Goal: Task Accomplishment & Management: Manage account settings

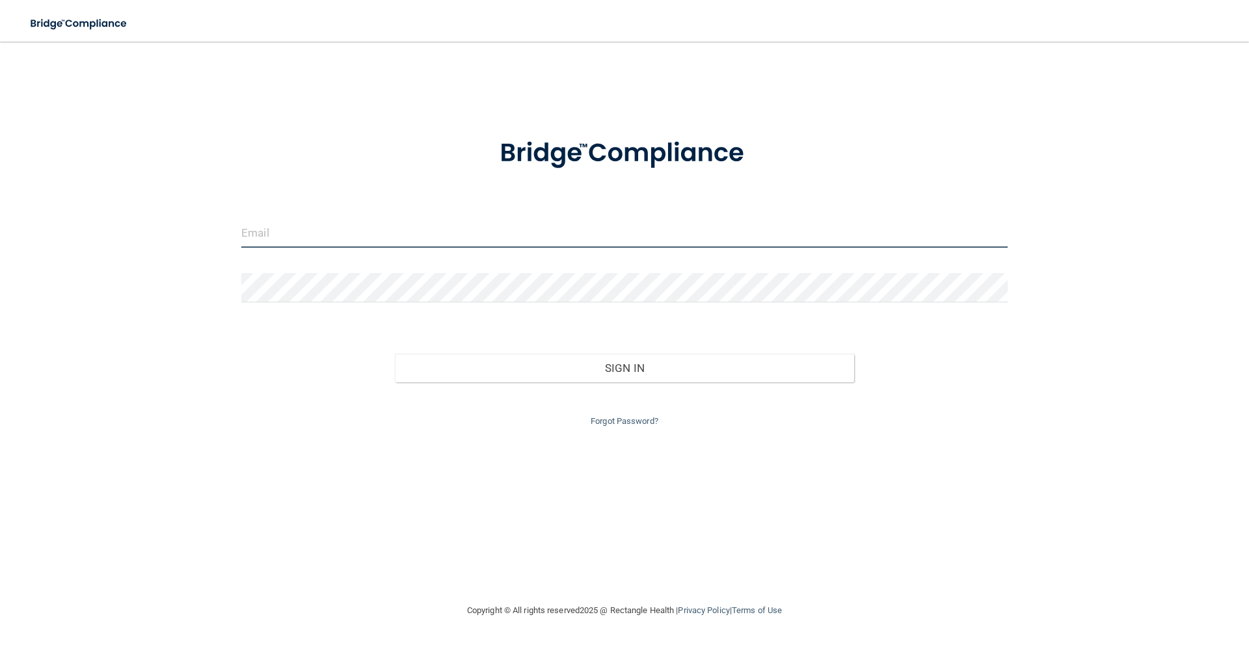
click at [397, 229] on input "email" at bounding box center [624, 233] width 766 height 29
type input "[PERSON_NAME][EMAIL_ADDRESS][PERSON_NAME][DOMAIN_NAME]"
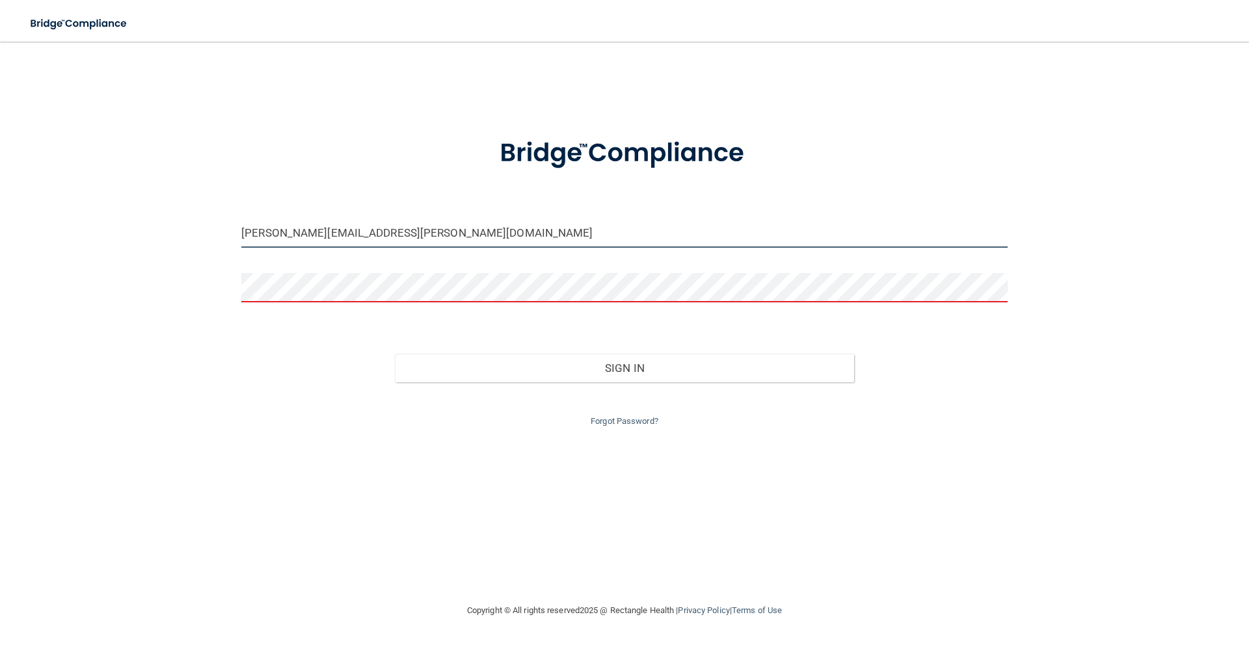
click at [396, 237] on input "[PERSON_NAME][EMAIL_ADDRESS][PERSON_NAME][DOMAIN_NAME]" at bounding box center [624, 233] width 766 height 29
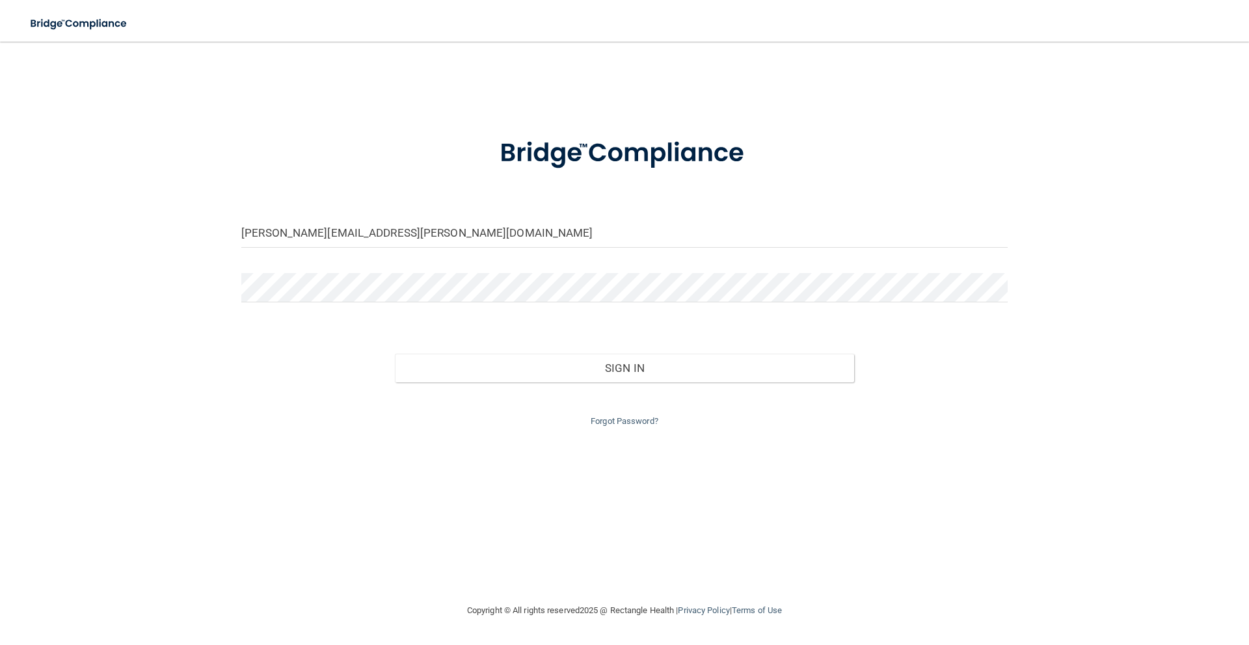
click at [580, 384] on div "Forgot Password?" at bounding box center [625, 405] width 786 height 47
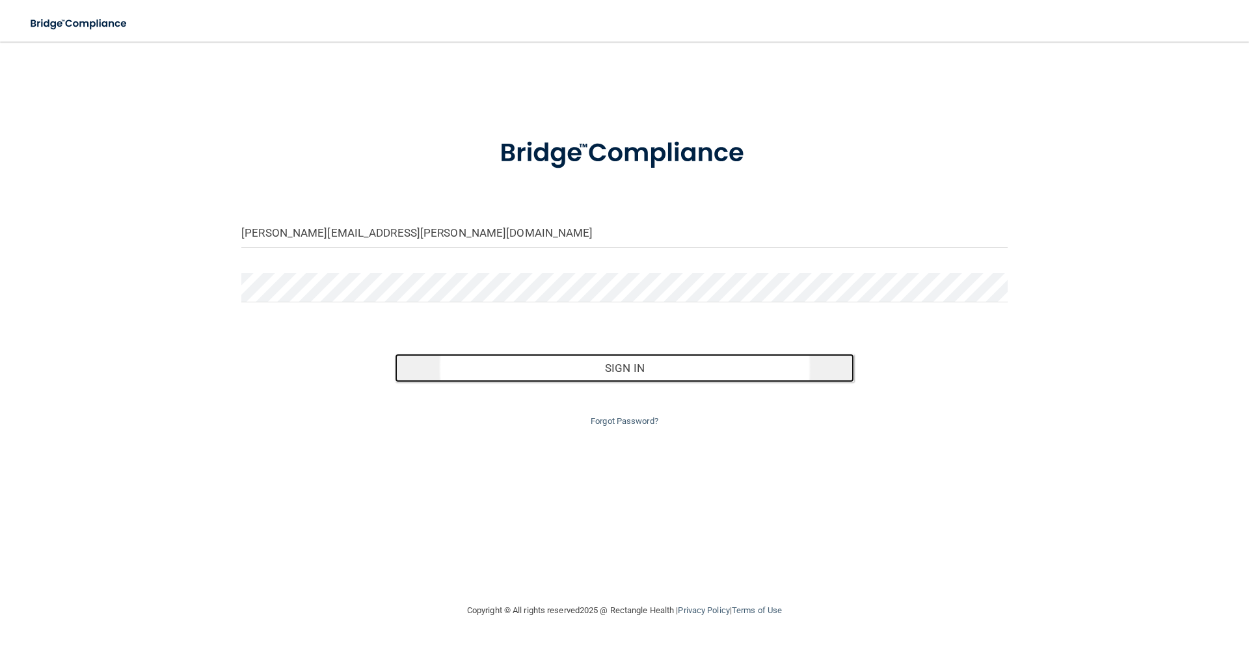
click at [580, 367] on button "Sign In" at bounding box center [625, 368] width 460 height 29
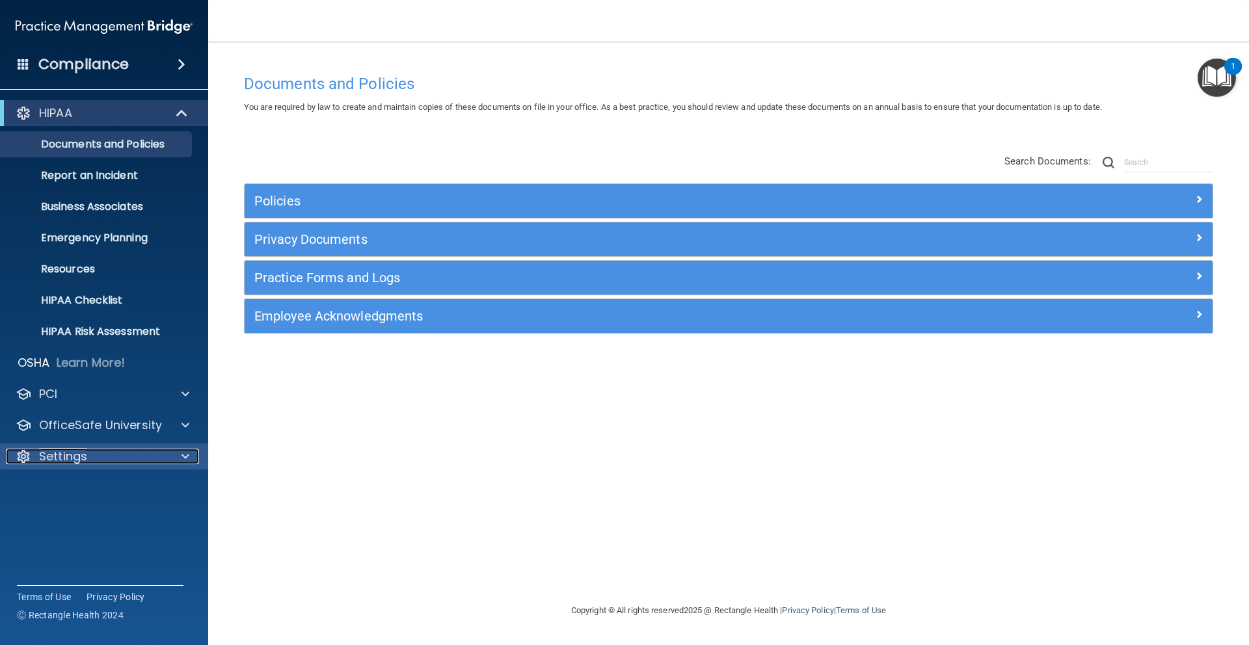
click at [86, 459] on p "Settings" at bounding box center [63, 457] width 48 height 16
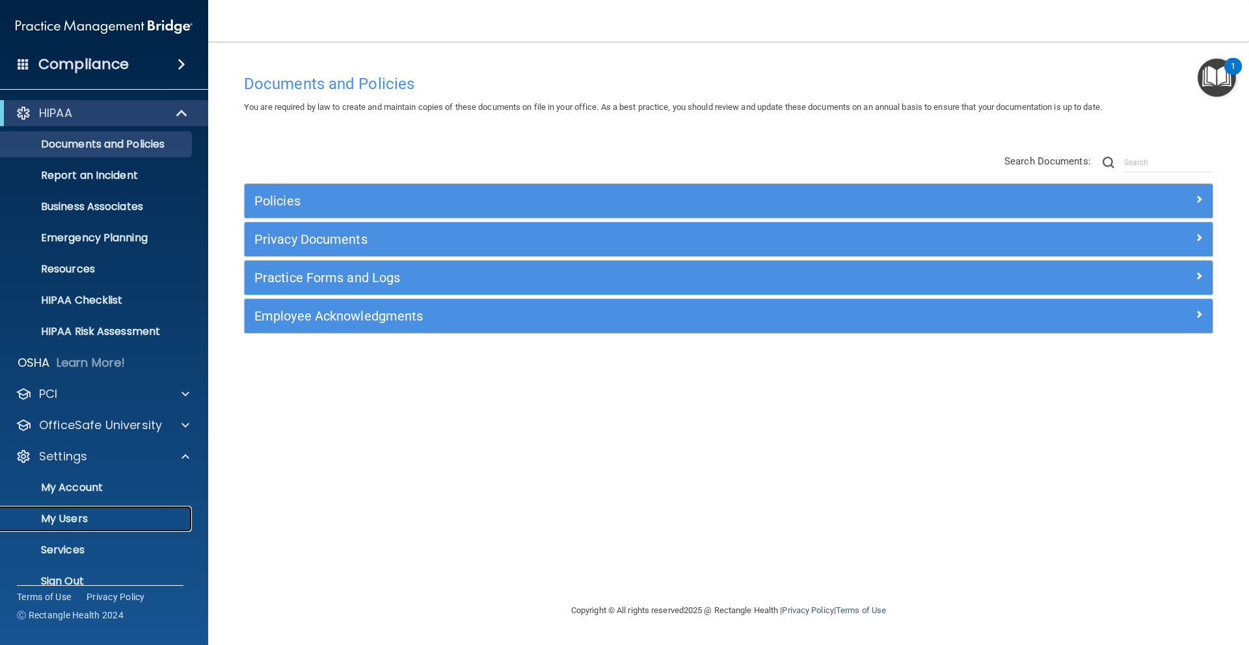
click at [78, 513] on p "My Users" at bounding box center [97, 519] width 178 height 13
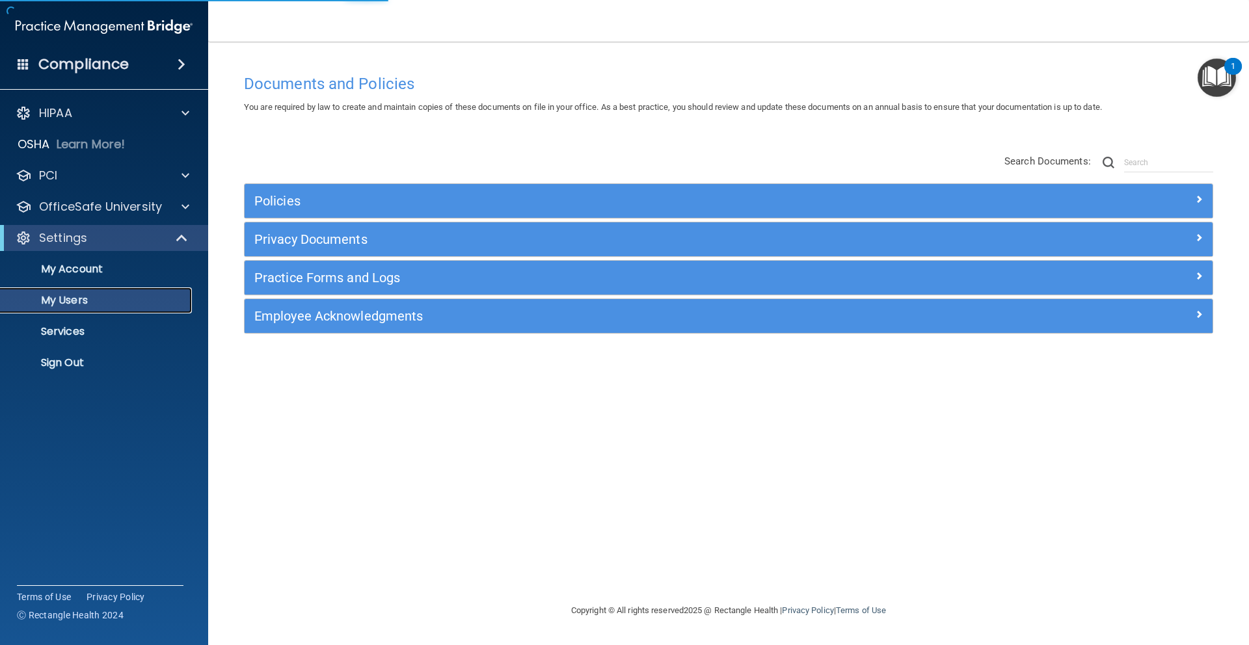
select select "20"
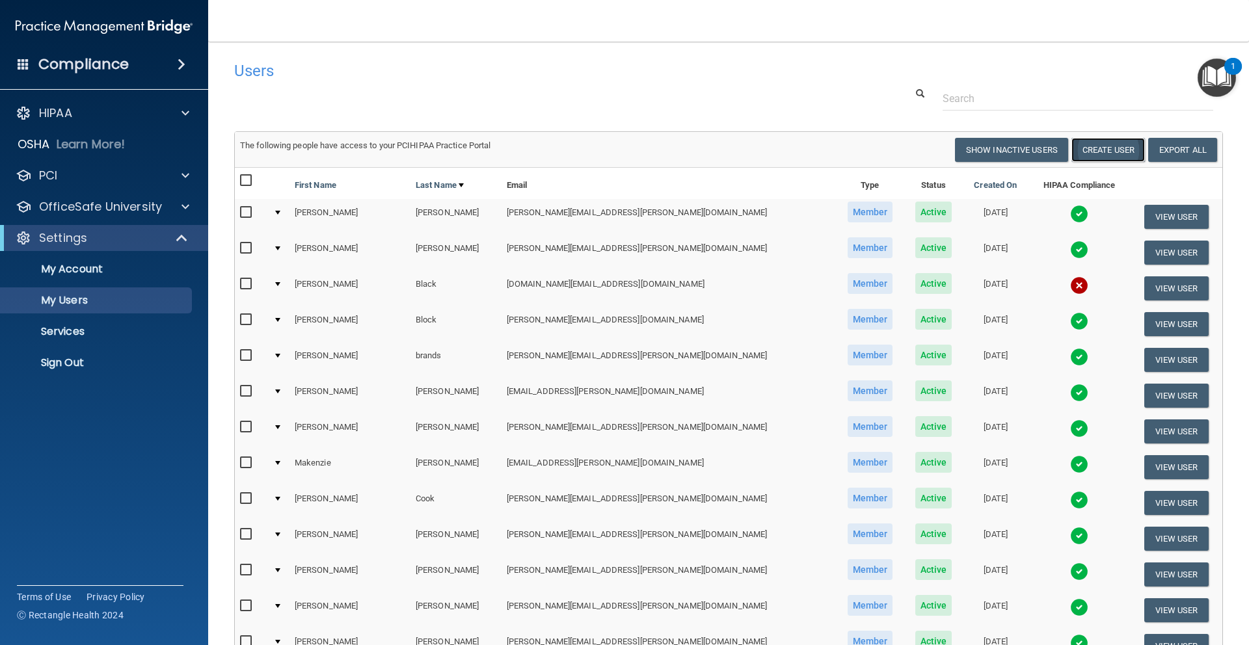
click at [1102, 152] on button "Create User" at bounding box center [1108, 150] width 74 height 24
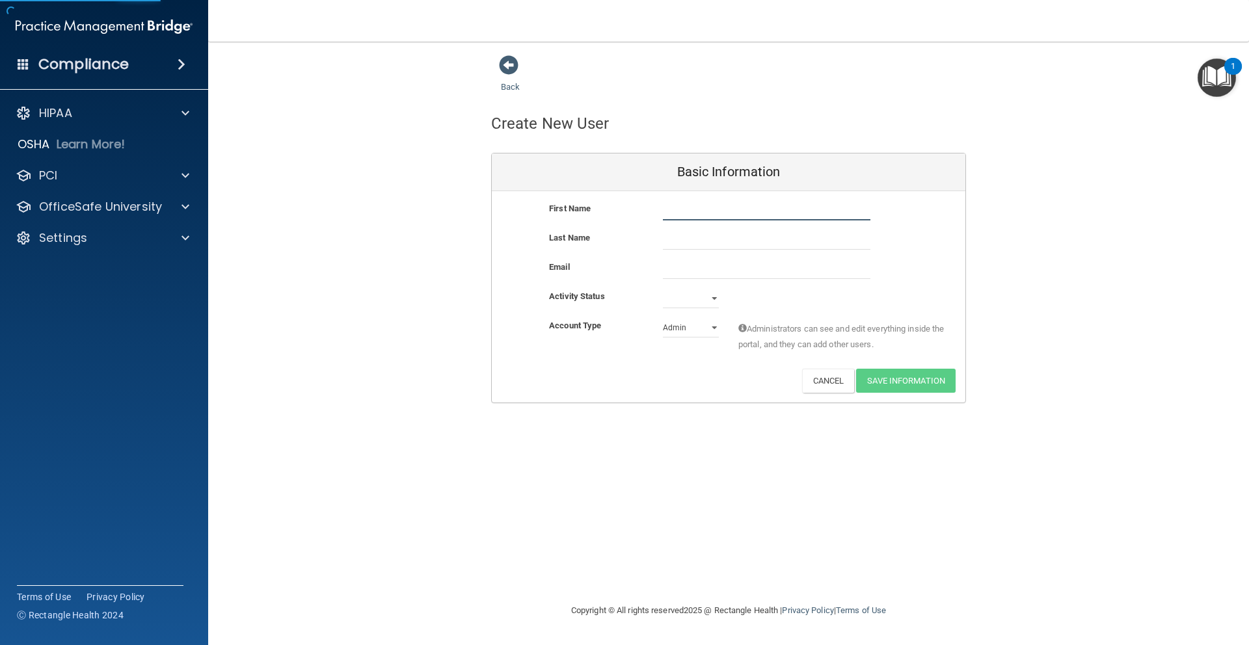
click at [704, 213] on input "text" at bounding box center [767, 211] width 208 height 20
type input "[PERSON_NAME]"
click at [684, 232] on input "text" at bounding box center [767, 240] width 208 height 20
type input "[PERSON_NAME]"
click at [680, 271] on input "email" at bounding box center [767, 270] width 208 height 20
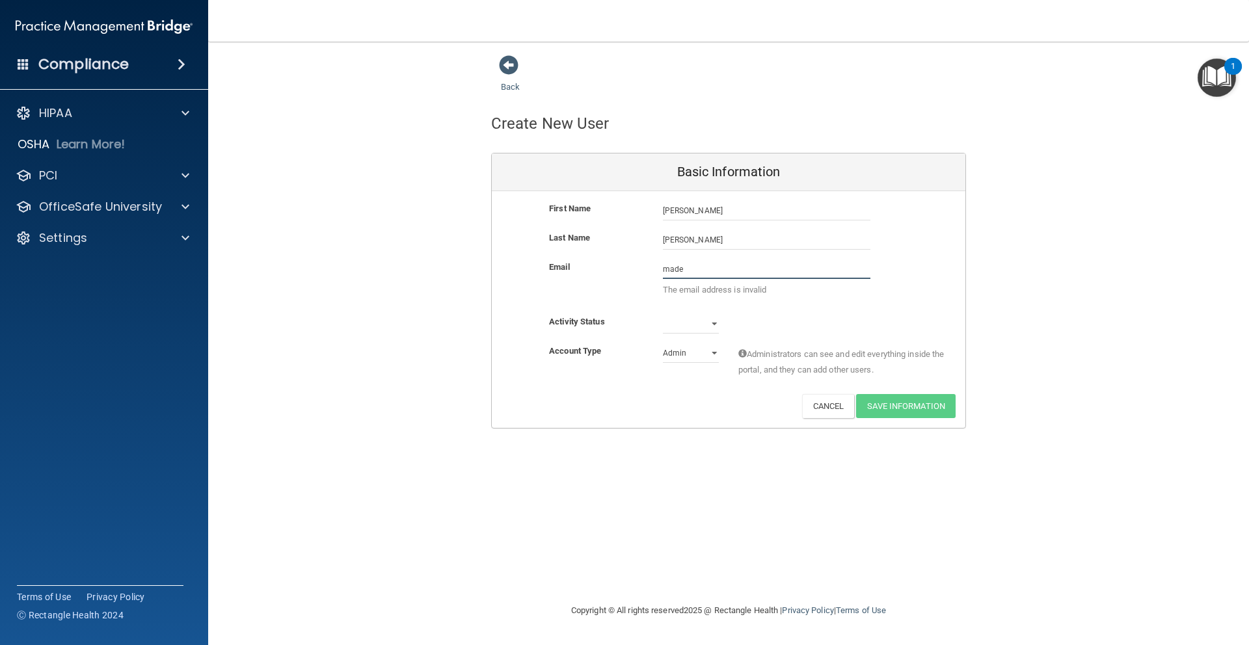
type input "[PERSON_NAME][EMAIL_ADDRESS][PERSON_NAME][DOMAIN_NAME]"
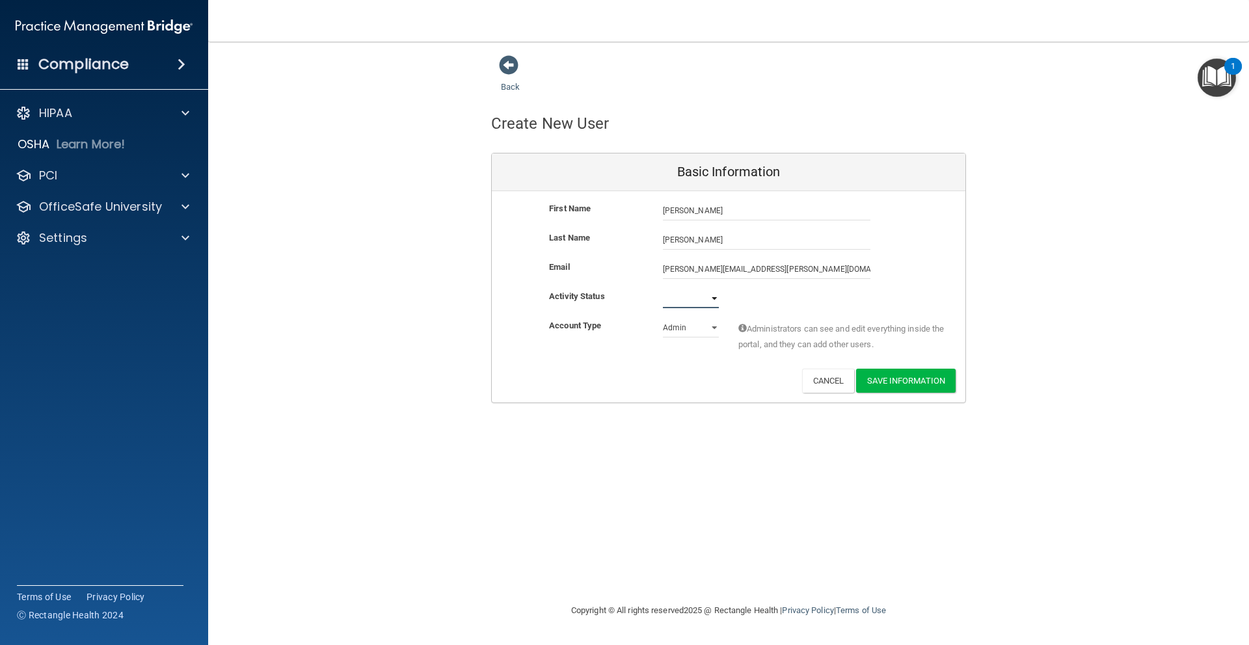
click at [710, 295] on select "Active Inactive" at bounding box center [691, 299] width 56 height 20
select select "active"
click at [721, 330] on div "Admin Member" at bounding box center [690, 328] width 75 height 20
click at [711, 330] on select "Admin Member" at bounding box center [691, 328] width 56 height 20
select select "practice_member"
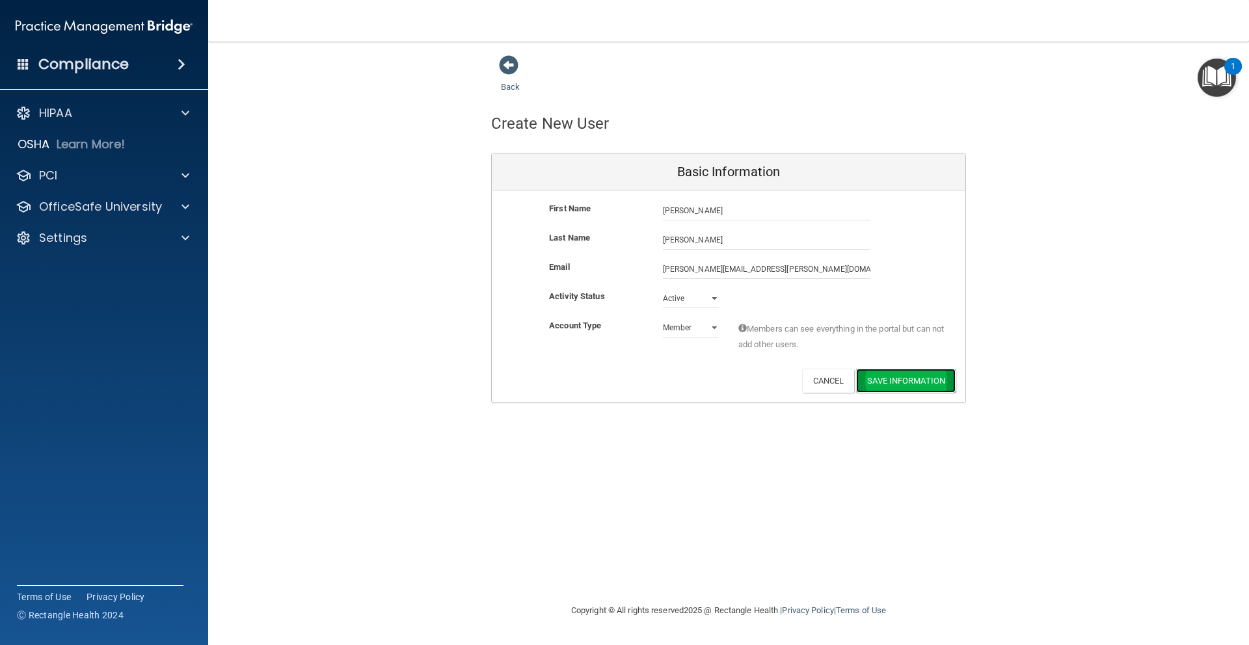
click at [914, 379] on button "Save Information" at bounding box center [906, 381] width 100 height 24
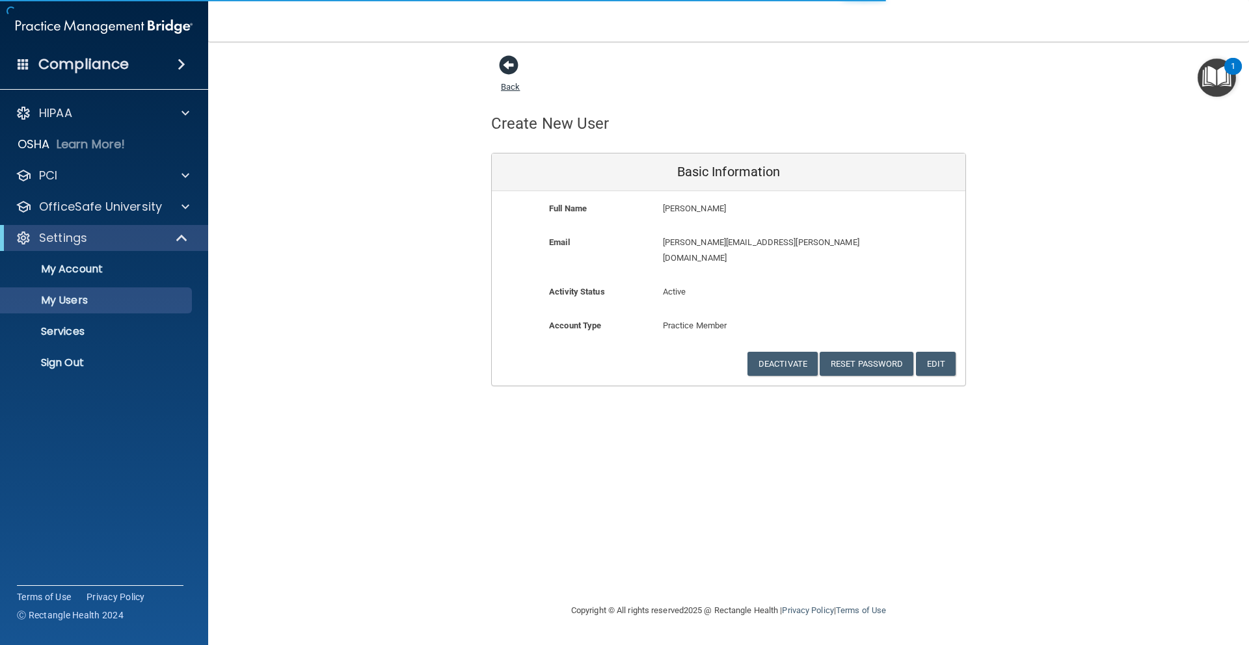
select select "20"
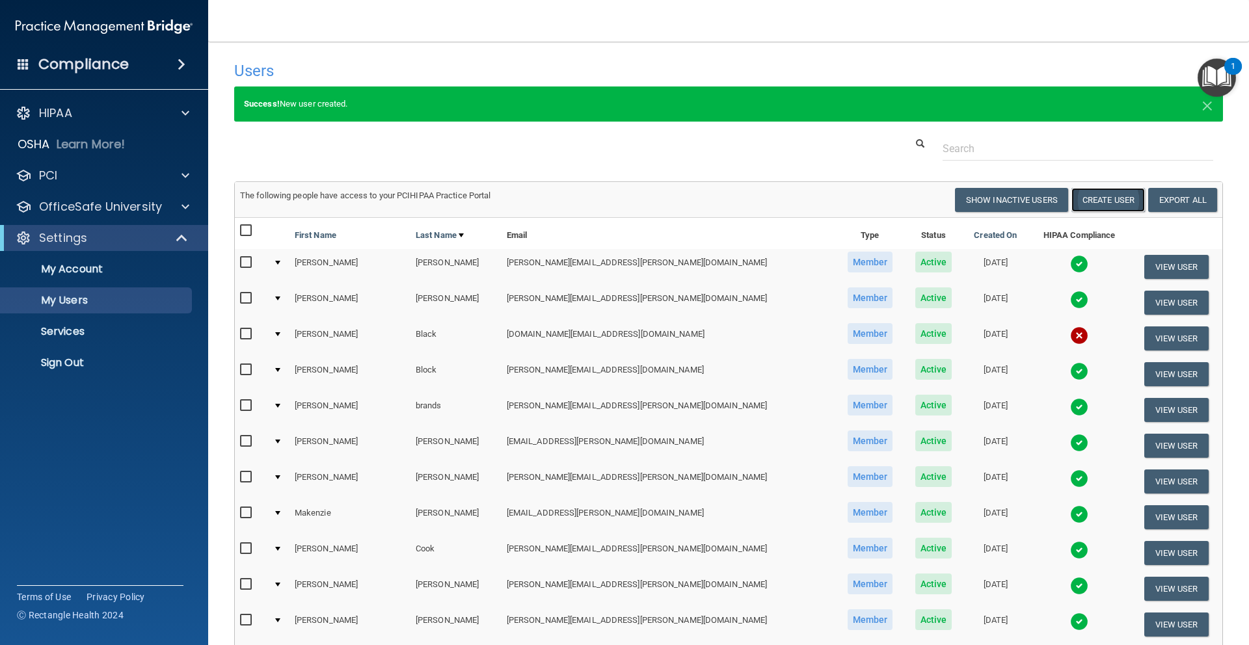
click at [1097, 202] on button "Create User" at bounding box center [1108, 200] width 74 height 24
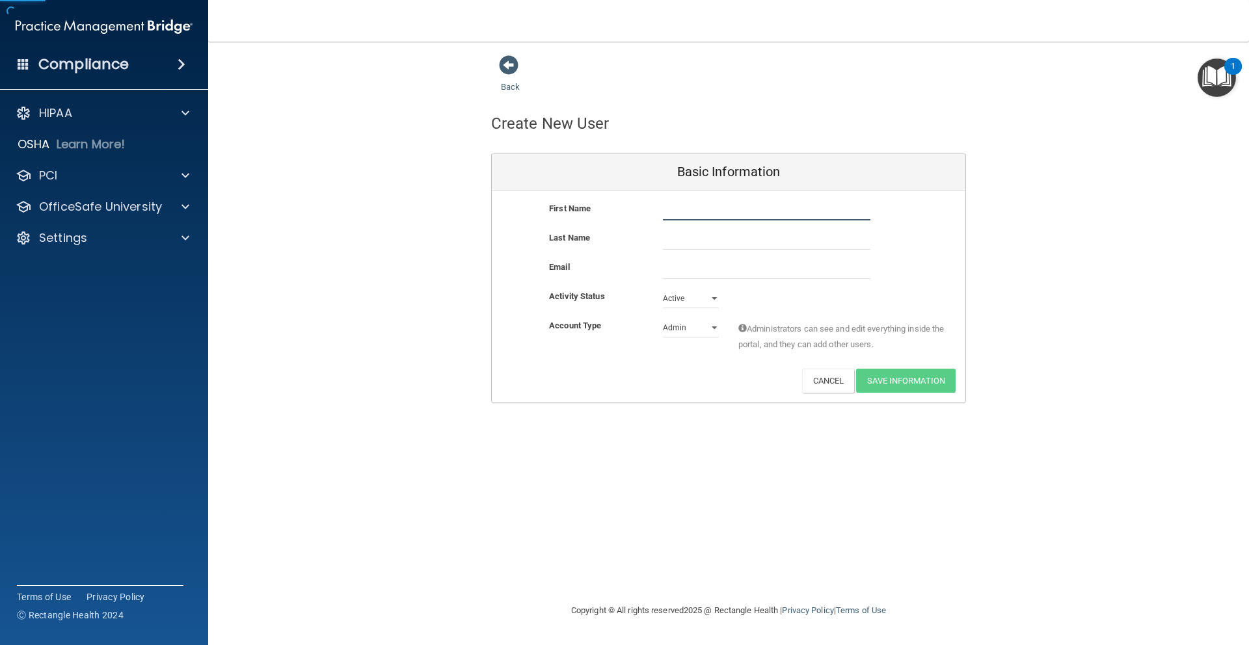
click at [705, 215] on input "text" at bounding box center [767, 211] width 208 height 20
type input "[PERSON_NAME]"
click at [723, 239] on input "text" at bounding box center [767, 240] width 208 height 20
type input "[PERSON_NAME]"
click at [702, 269] on input "email" at bounding box center [767, 270] width 208 height 20
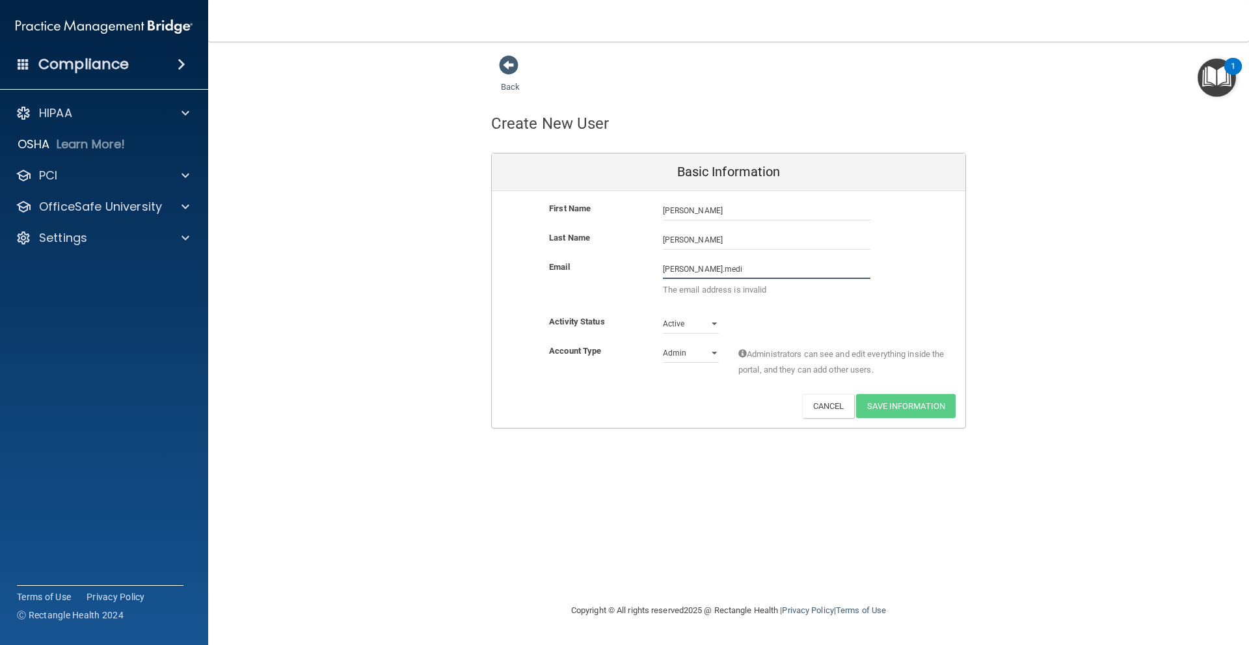
type input "[PERSON_NAME][EMAIL_ADDRESS][PERSON_NAME][DOMAIN_NAME]"
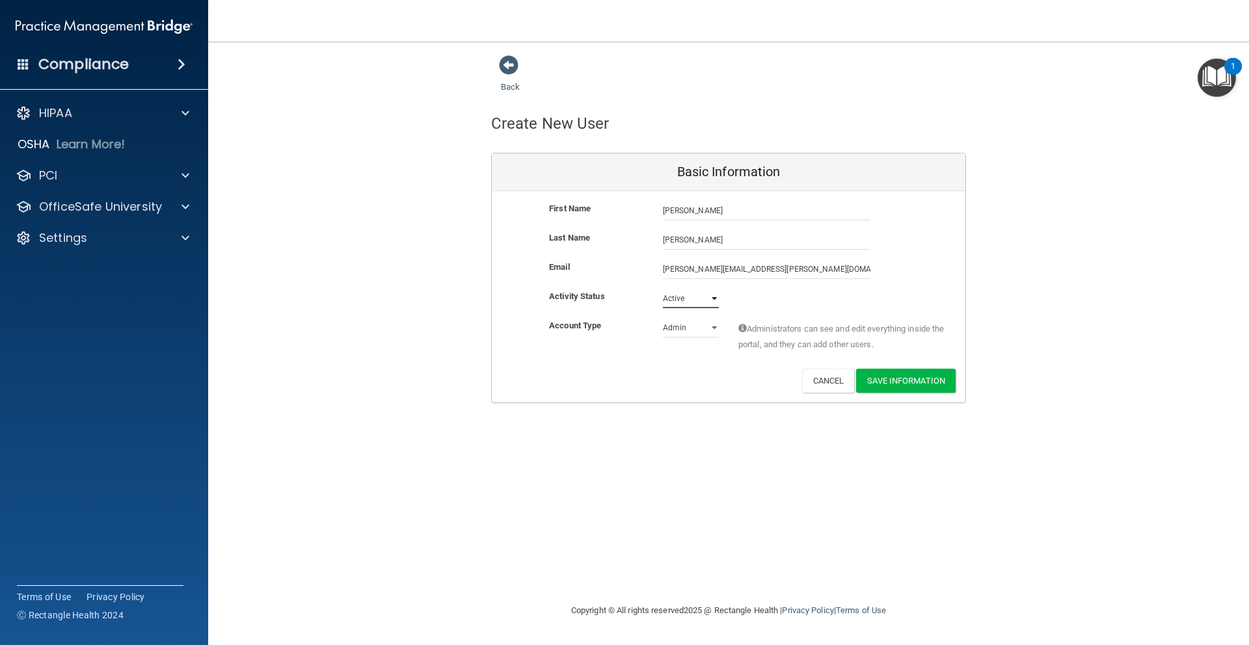
click at [708, 301] on select "Active Inactive" at bounding box center [691, 299] width 56 height 20
select select "inactive"
click at [710, 328] on select "Admin Member" at bounding box center [691, 328] width 56 height 20
select select "practice_member"
click at [895, 385] on button "Save Information" at bounding box center [906, 381] width 100 height 24
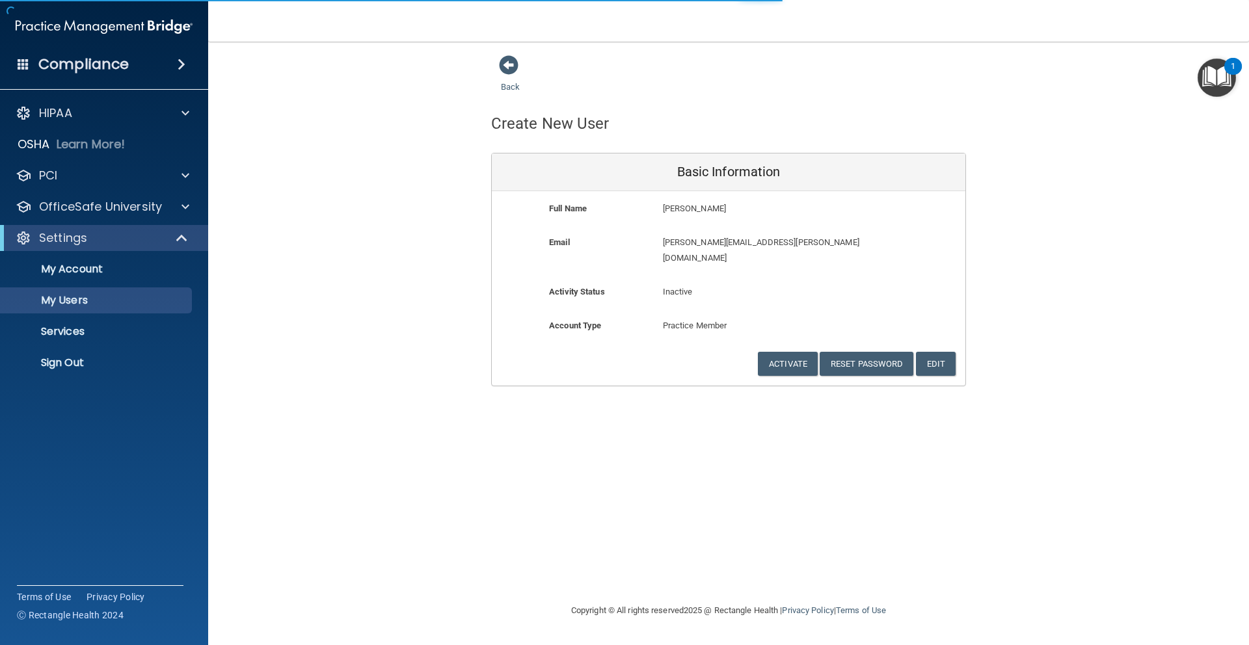
select select "20"
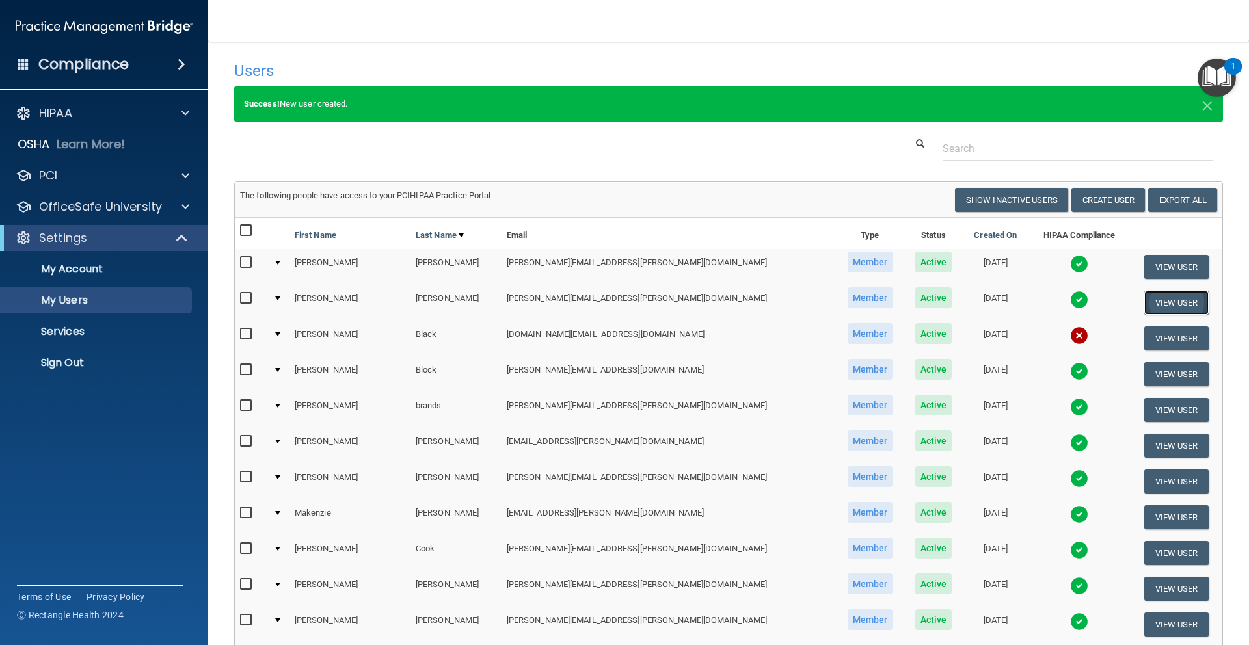
click at [1144, 306] on button "View User" at bounding box center [1176, 303] width 64 height 24
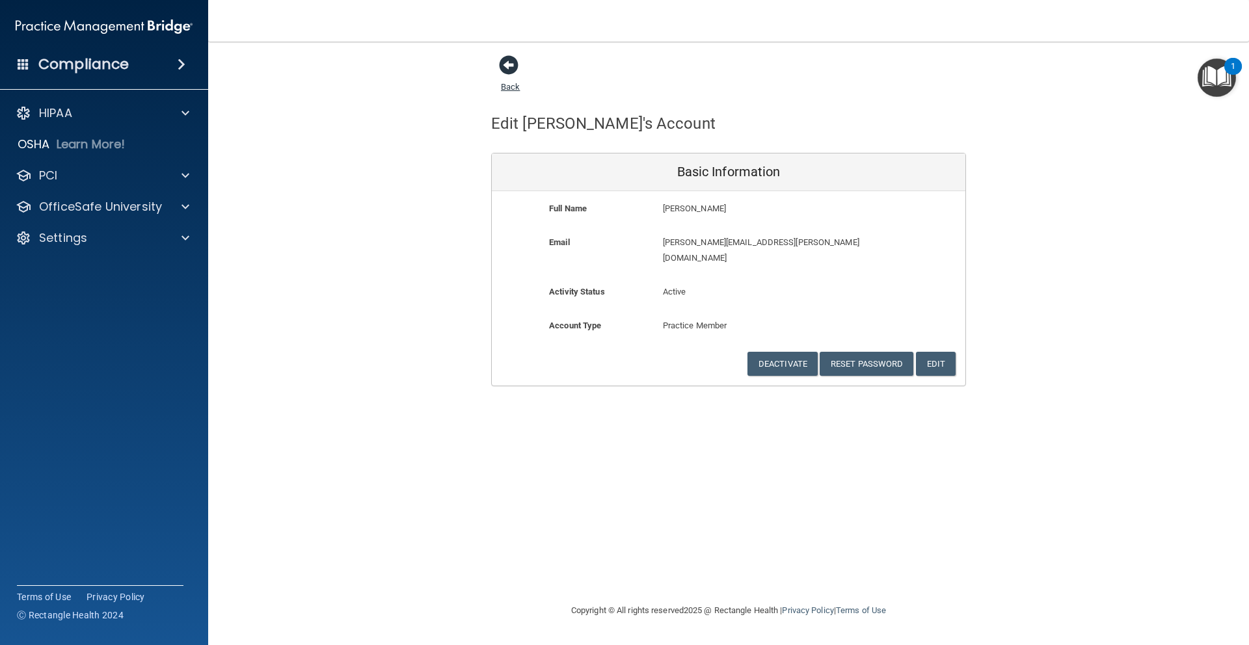
click at [511, 69] on span at bounding box center [509, 65] width 20 height 20
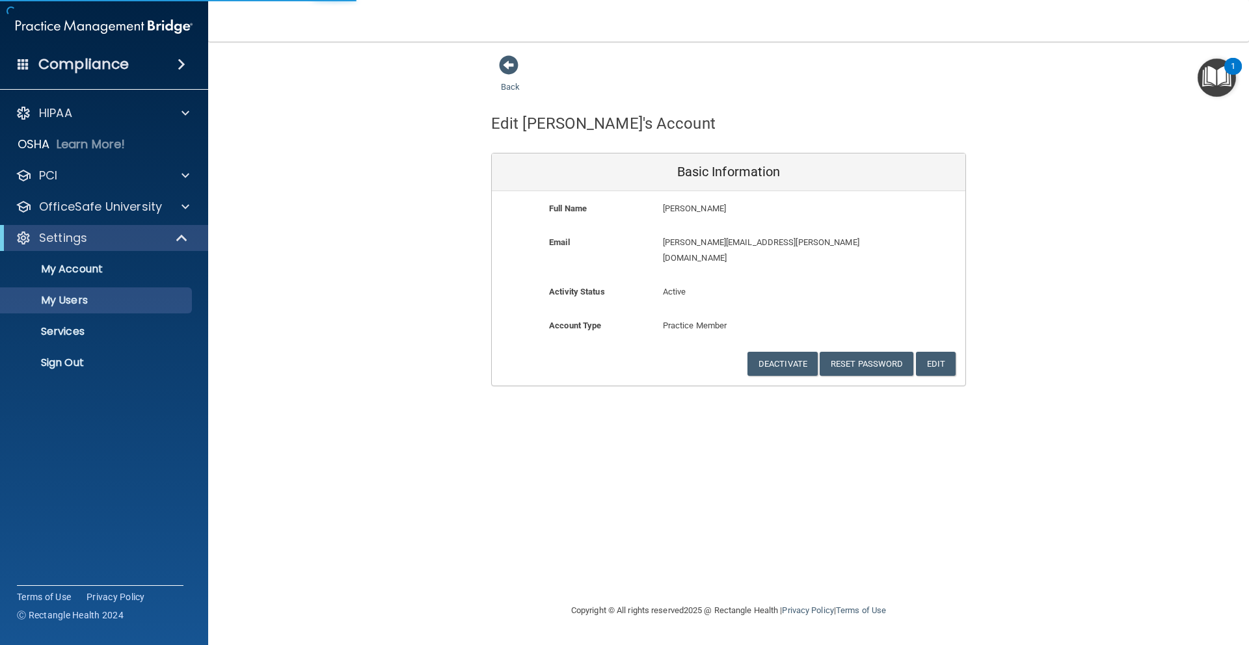
select select "20"
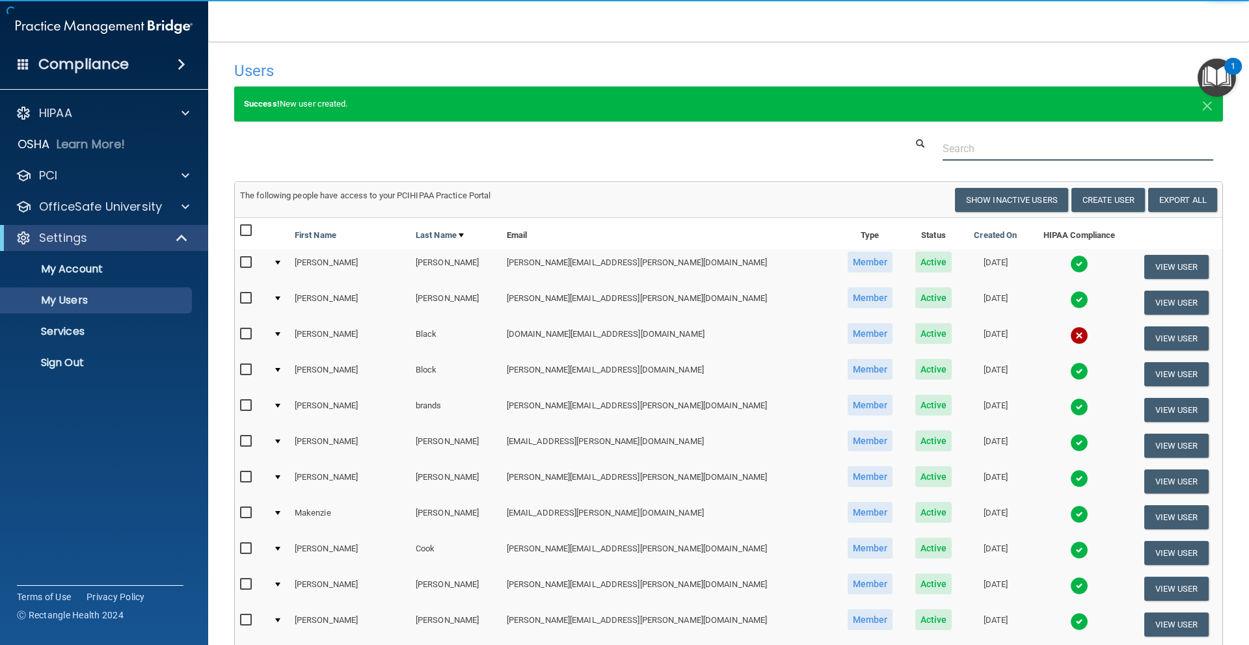
click at [957, 144] on input "text" at bounding box center [1078, 149] width 271 height 24
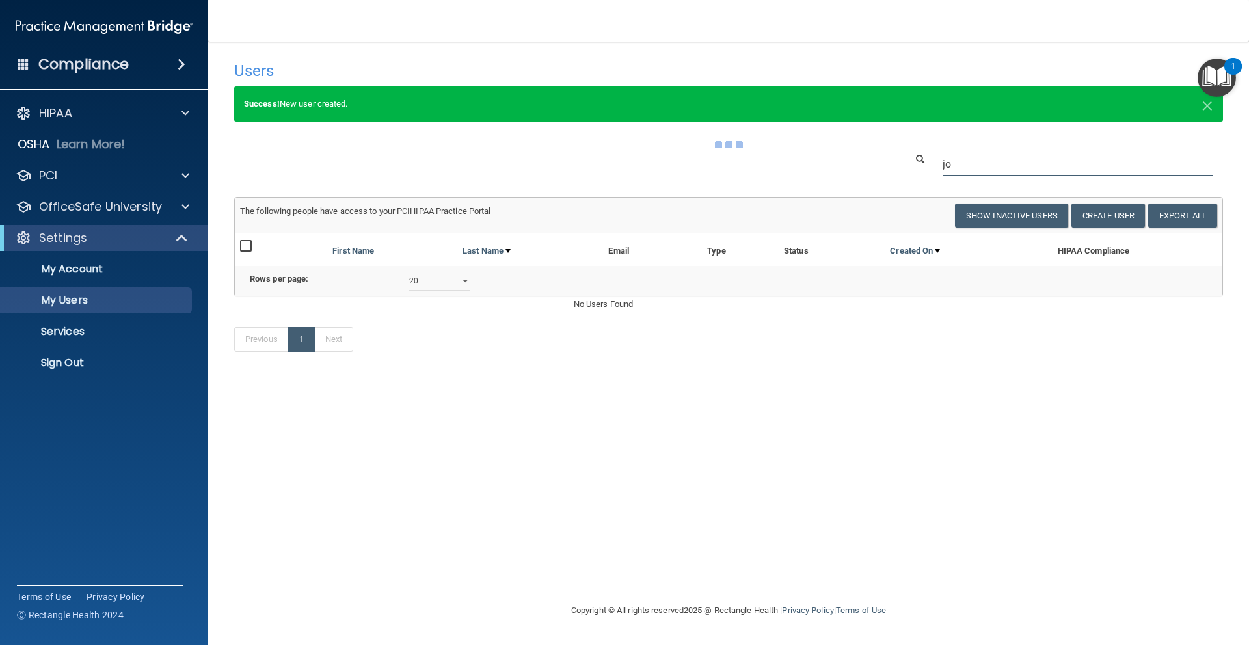
type input "j"
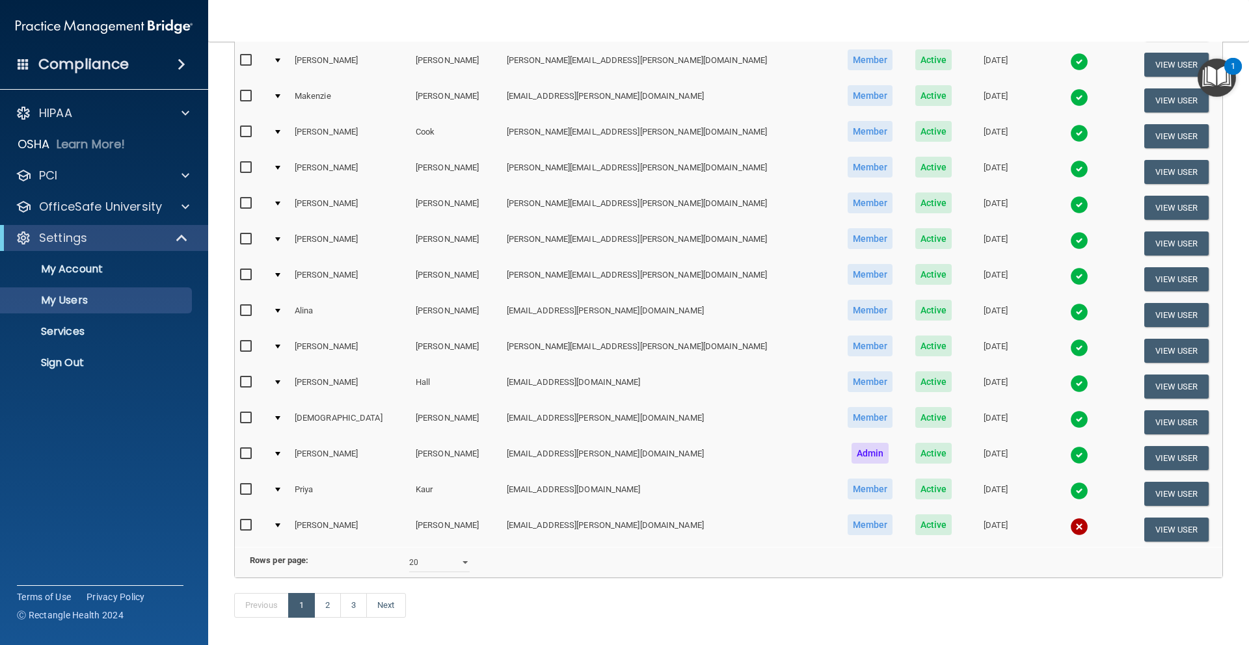
scroll to position [462, 0]
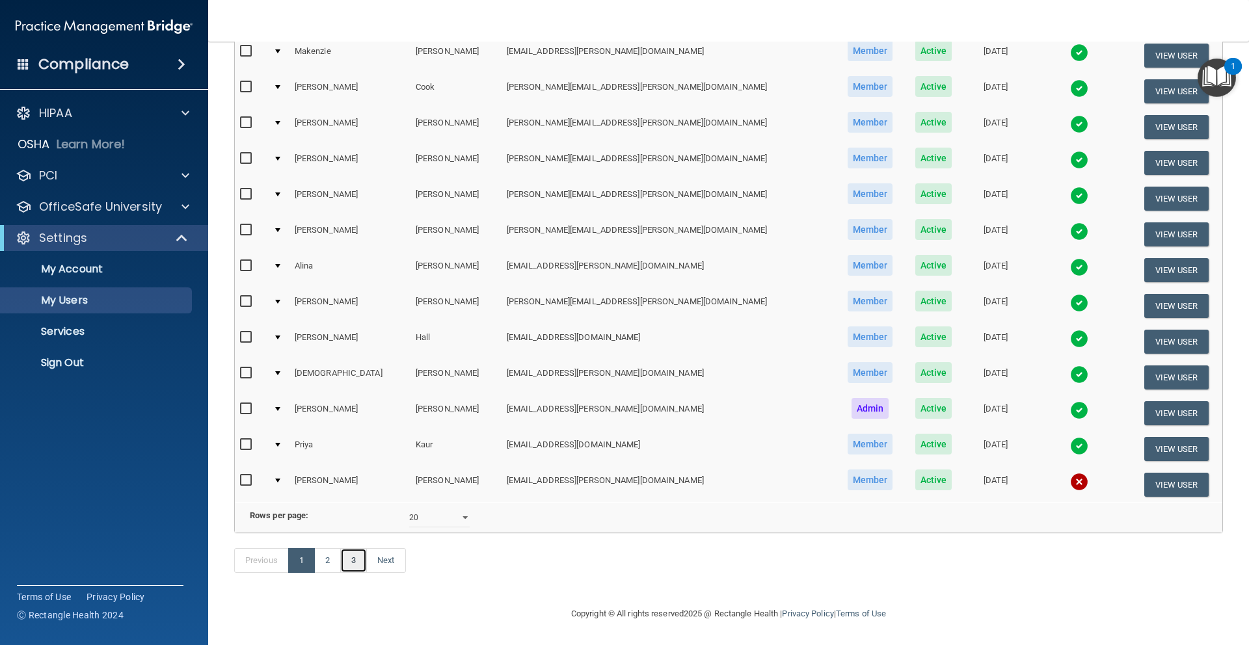
click at [351, 559] on link "3" at bounding box center [353, 560] width 27 height 25
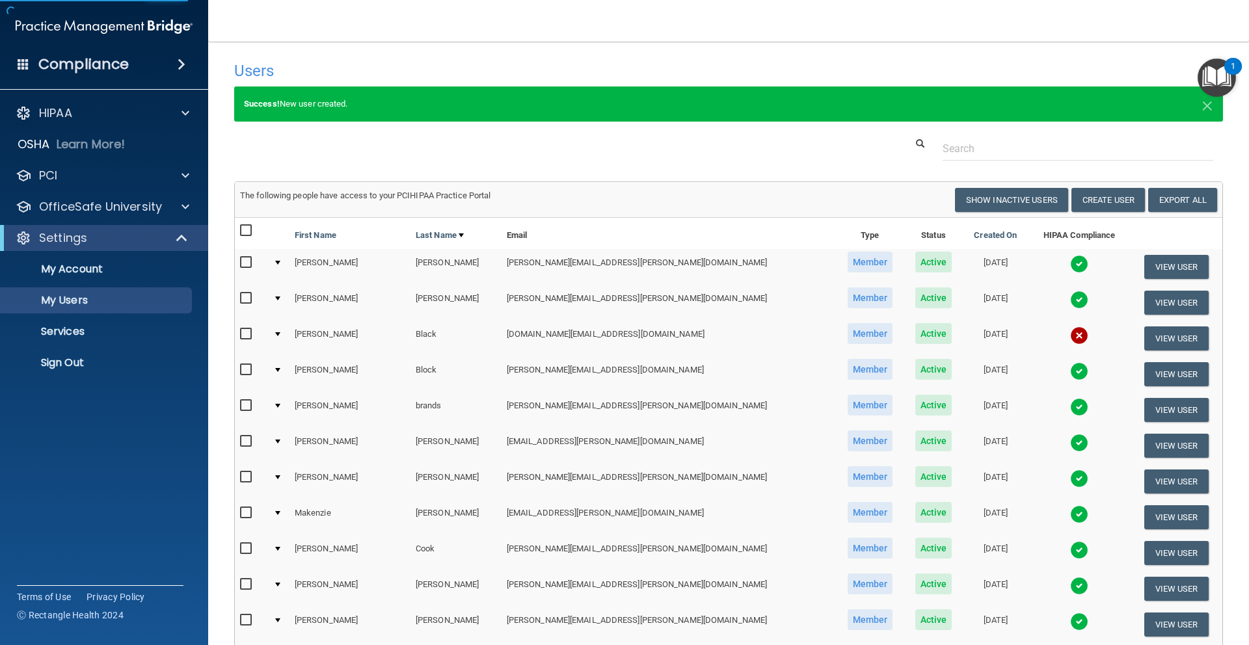
select select "20"
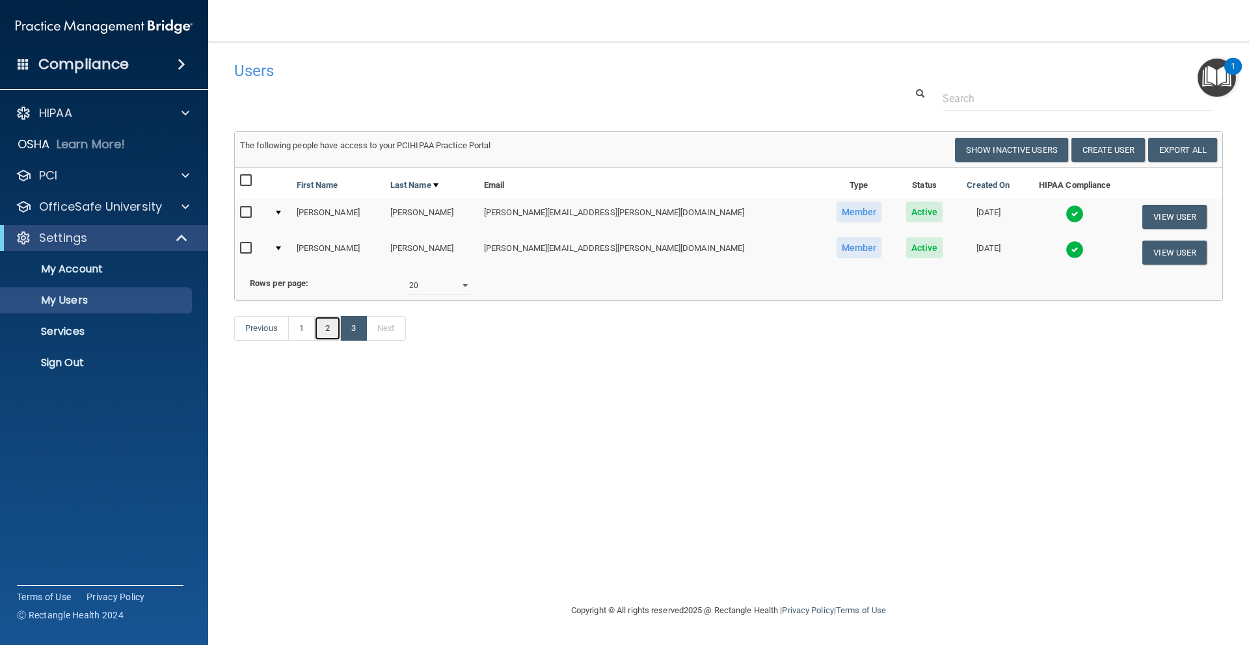
click at [319, 328] on link "2" at bounding box center [327, 328] width 27 height 25
select select "20"
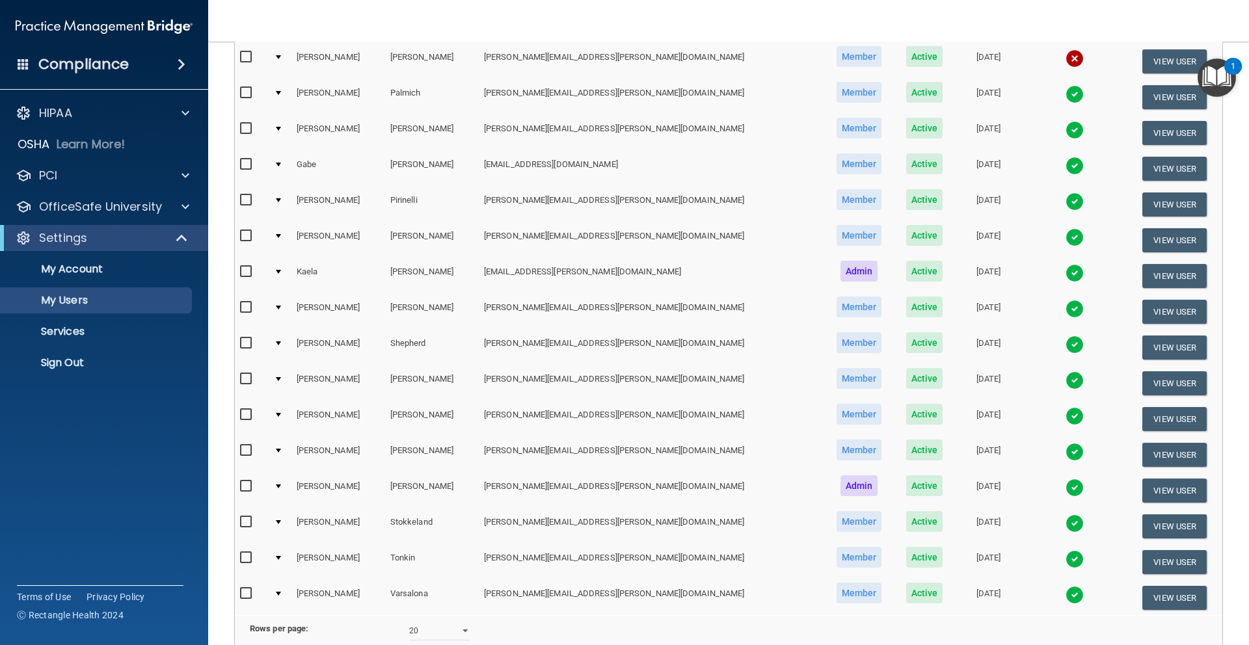
scroll to position [412, 0]
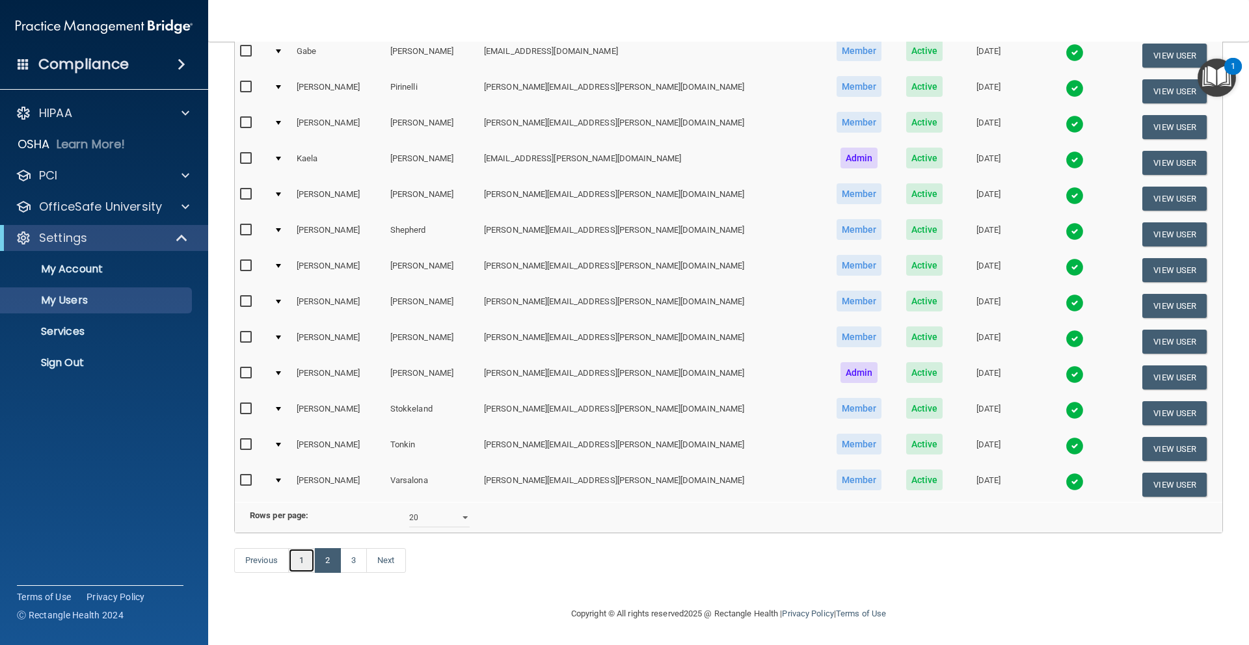
click at [294, 566] on link "1" at bounding box center [301, 560] width 27 height 25
select select "20"
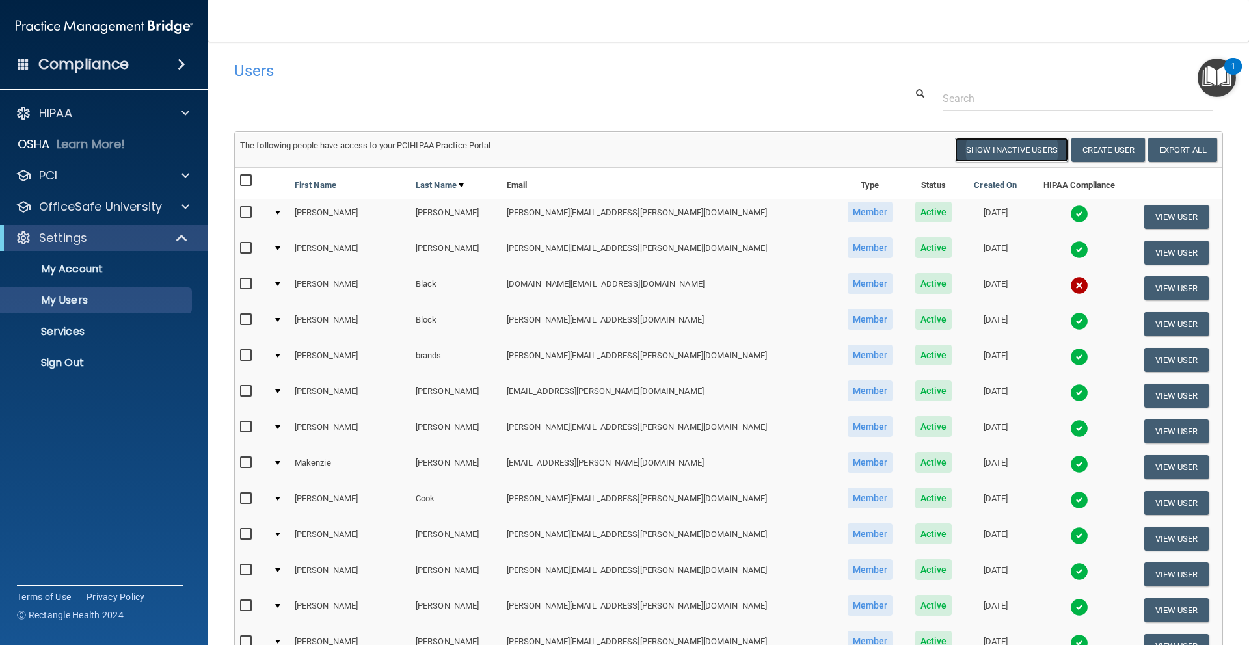
click at [986, 146] on button "Show Inactive Users" at bounding box center [1011, 150] width 113 height 24
select select "20"
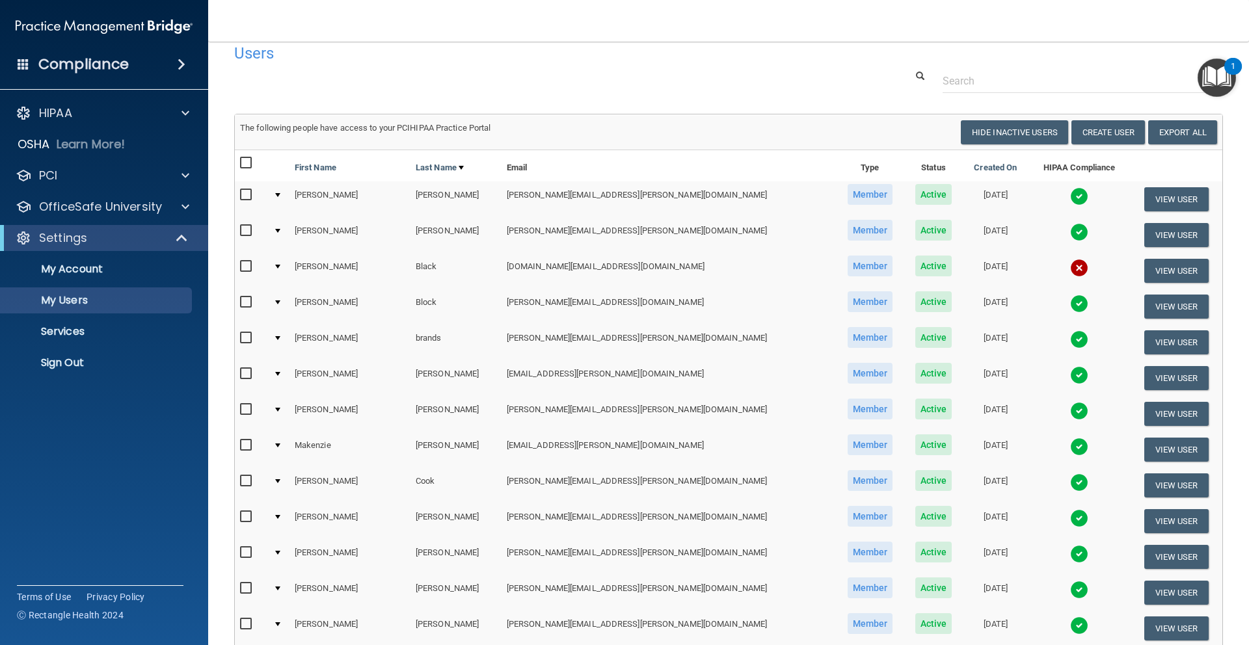
scroll to position [17, 0]
click at [969, 83] on input "text" at bounding box center [1078, 82] width 271 height 24
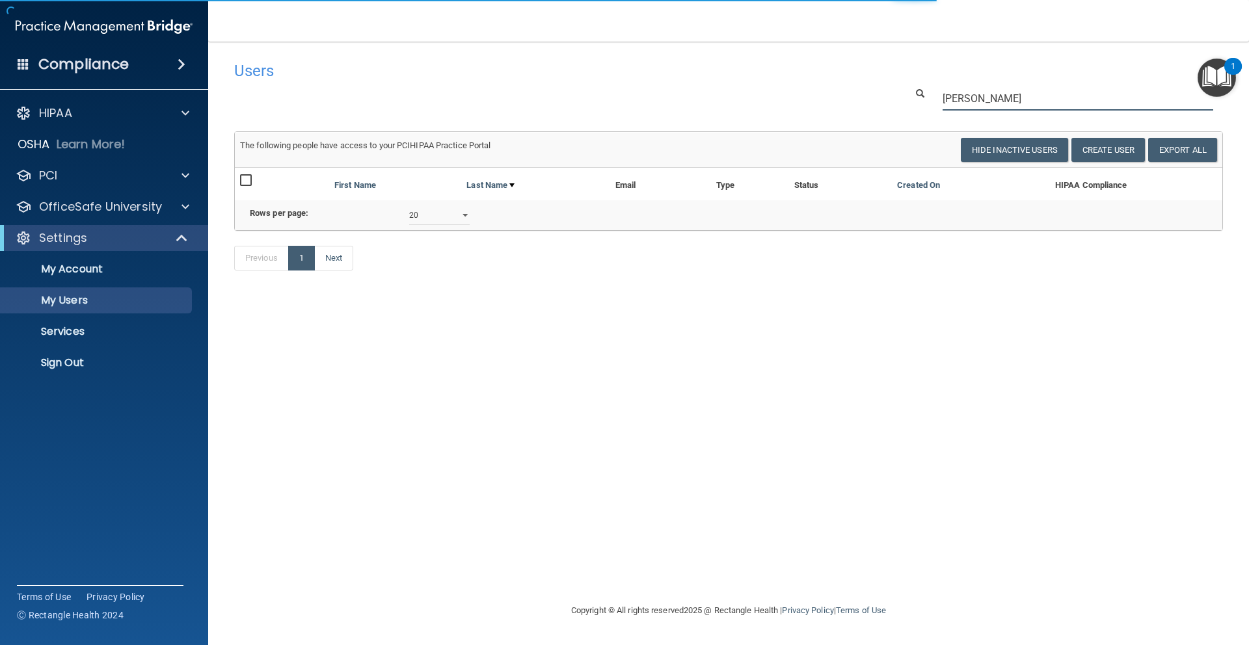
scroll to position [0, 0]
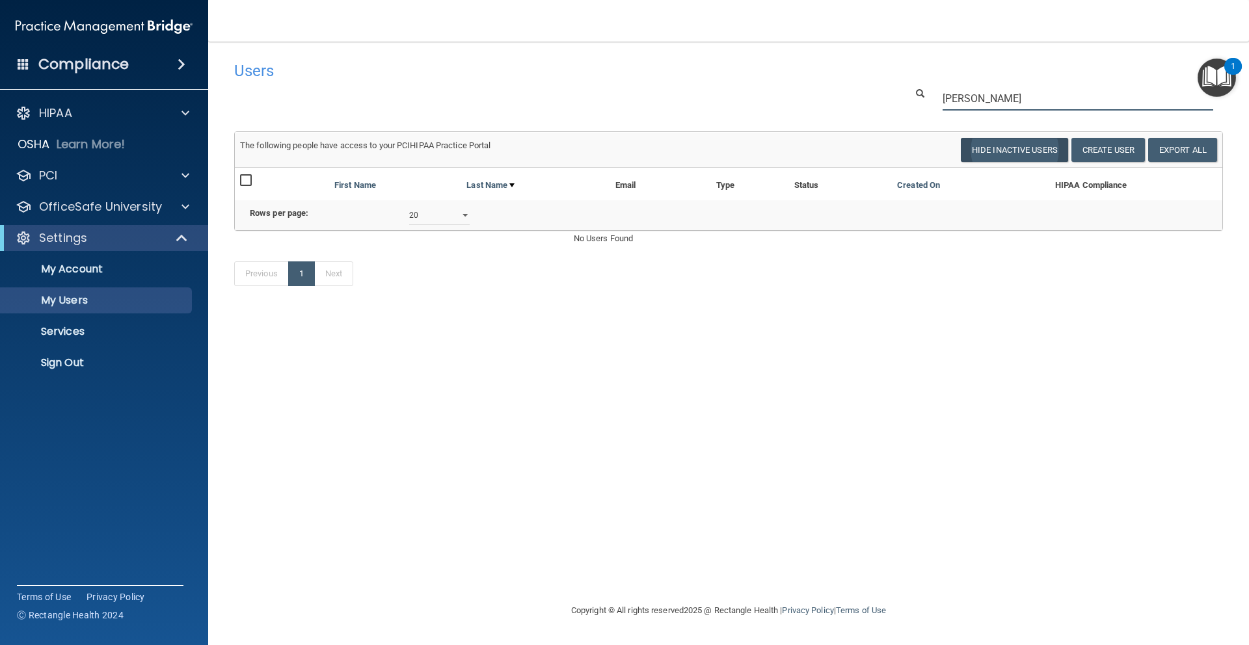
type input "josh"
click at [1041, 153] on button "Hide Inactive Users" at bounding box center [1014, 150] width 107 height 24
select select "20"
click at [1106, 151] on button "Create User" at bounding box center [1108, 150] width 74 height 24
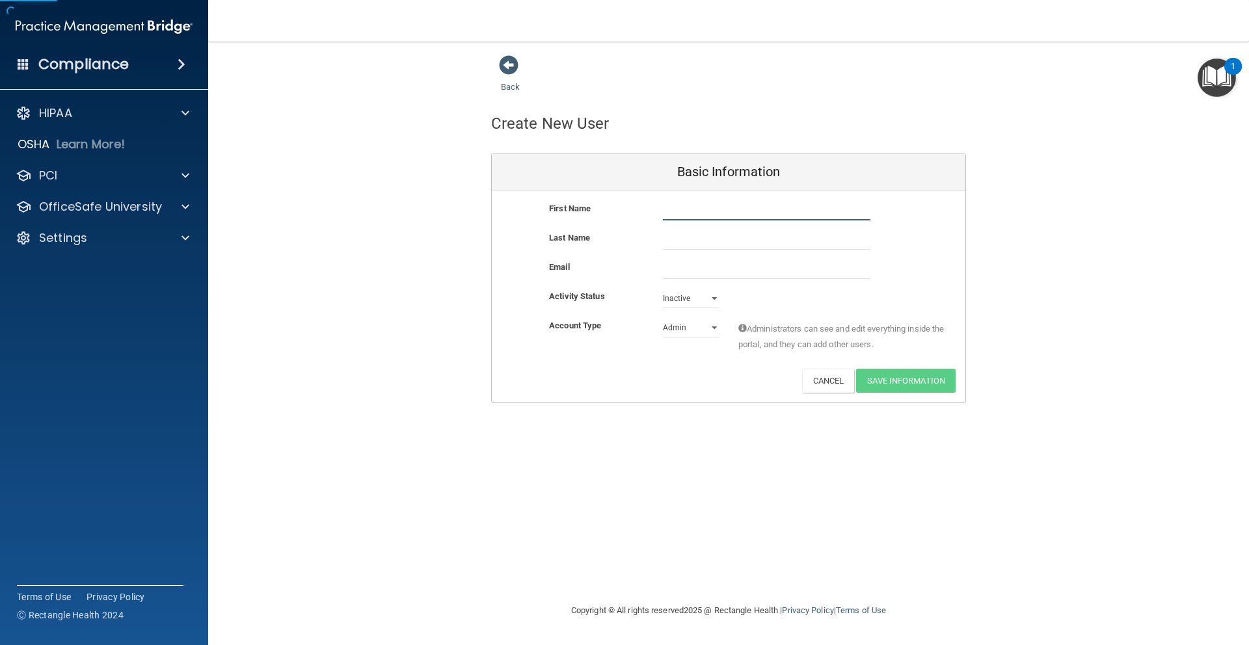
click at [718, 213] on input "text" at bounding box center [767, 211] width 208 height 20
type input "[PERSON_NAME]"
click at [714, 247] on input "text" at bounding box center [767, 240] width 208 height 20
type input "[PERSON_NAME]"
click at [691, 276] on input "email" at bounding box center [767, 270] width 208 height 20
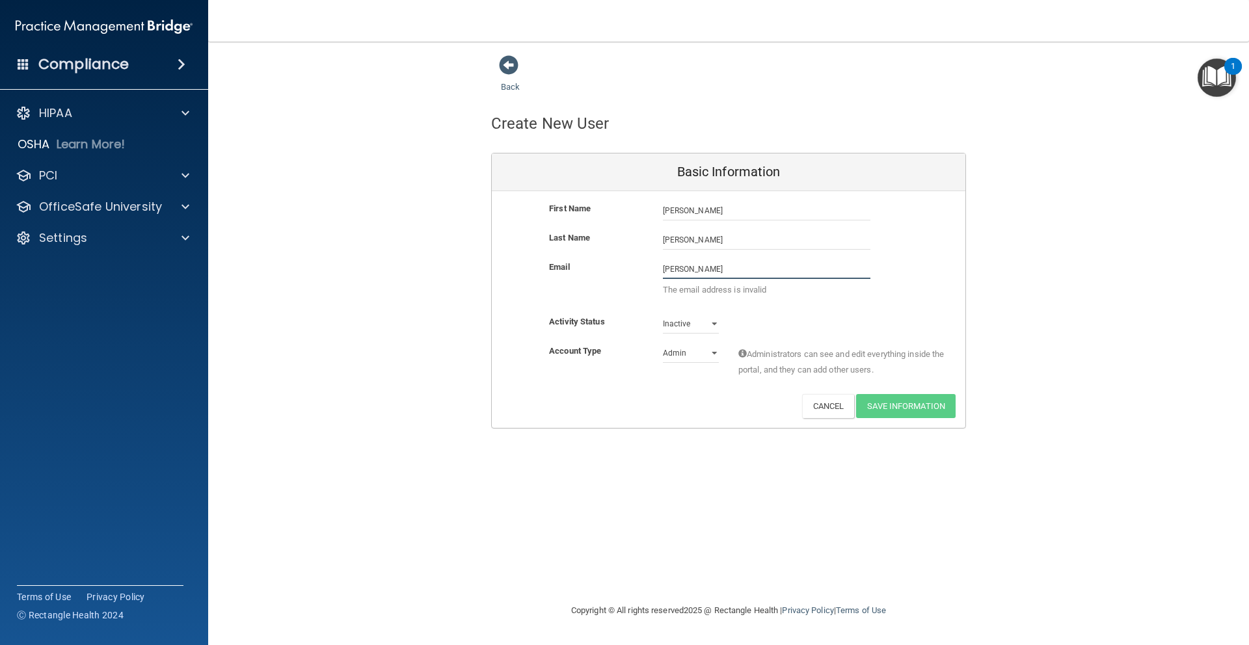
type input "[PERSON_NAME][EMAIL_ADDRESS][PERSON_NAME][DOMAIN_NAME]"
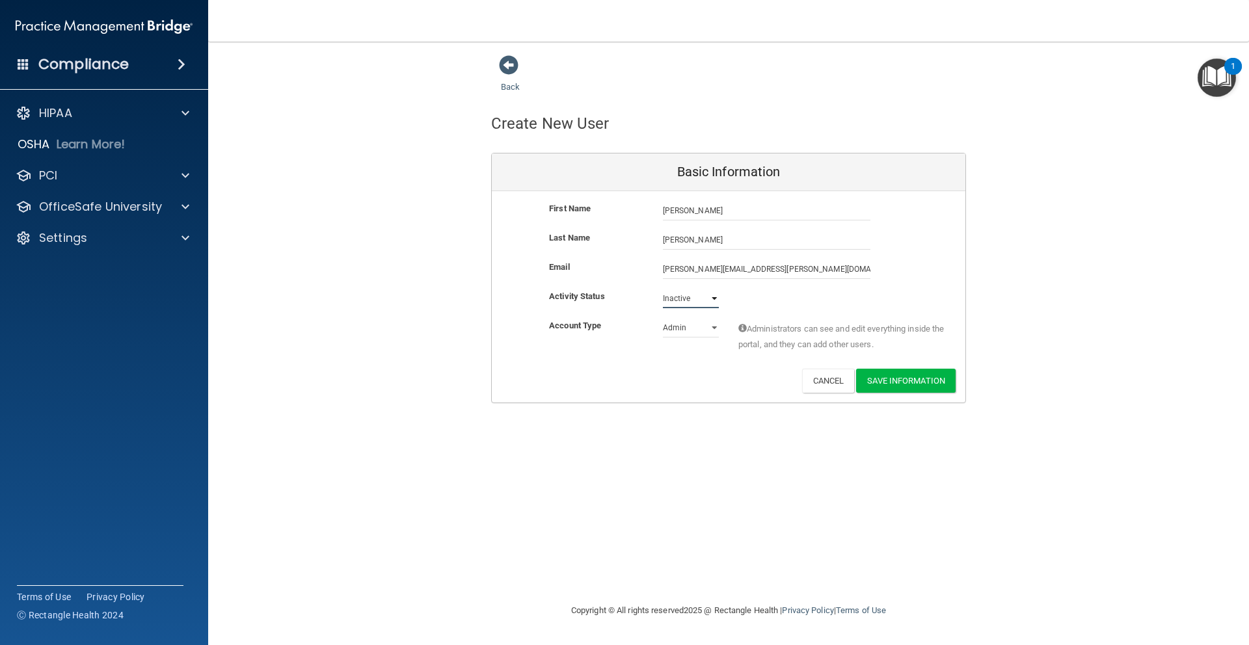
click at [712, 301] on select "Active Inactive" at bounding box center [691, 299] width 56 height 20
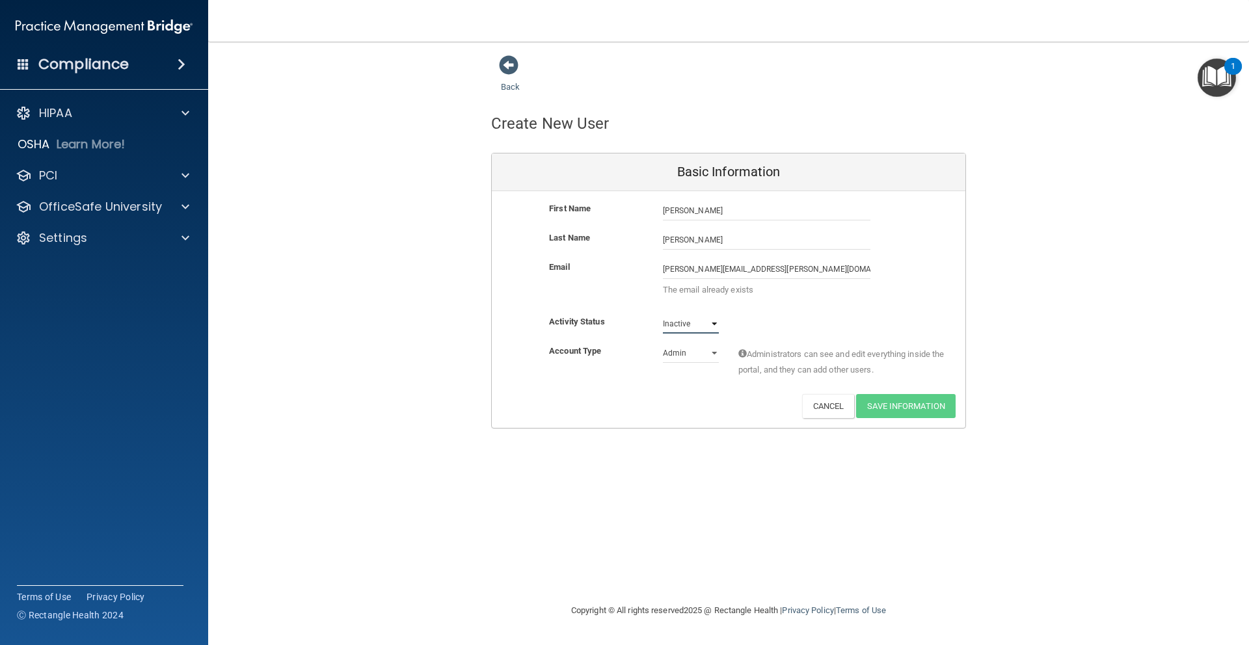
select select "active"
click at [692, 351] on select "Admin Member" at bounding box center [691, 353] width 56 height 20
select select "practice_member"
click at [507, 57] on span at bounding box center [509, 65] width 20 height 20
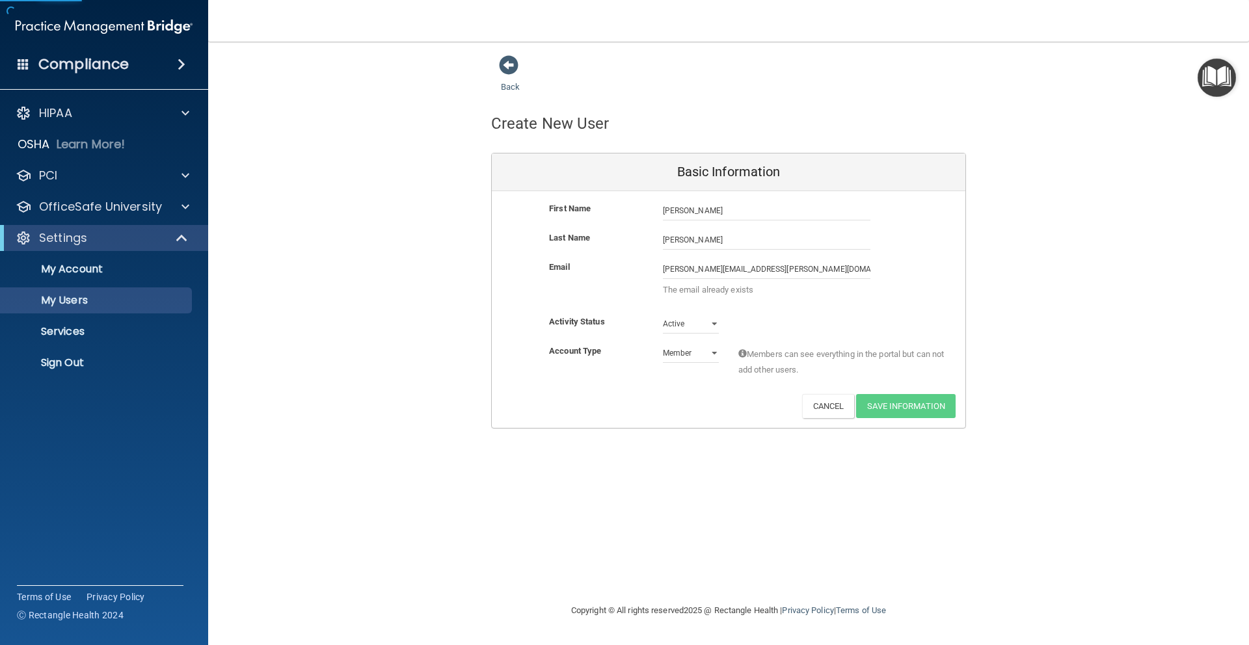
select select "20"
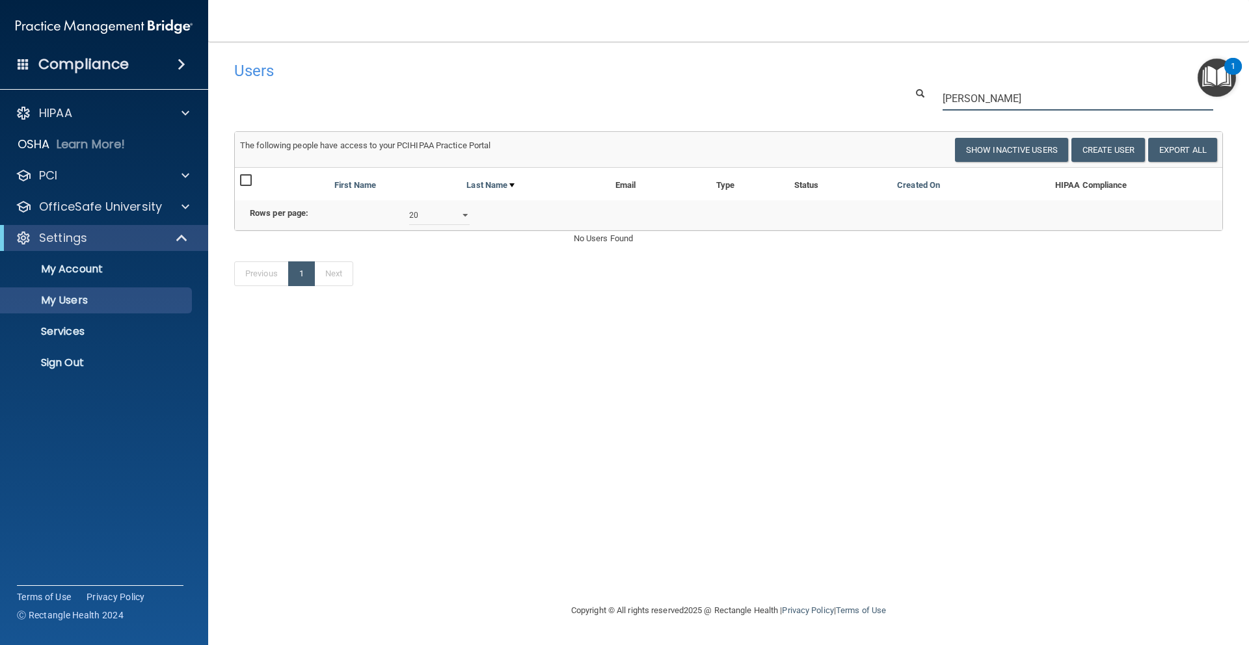
drag, startPoint x: 992, startPoint y: 96, endPoint x: 847, endPoint y: 96, distance: 145.1
click at [847, 96] on div "josh" at bounding box center [728, 99] width 1008 height 24
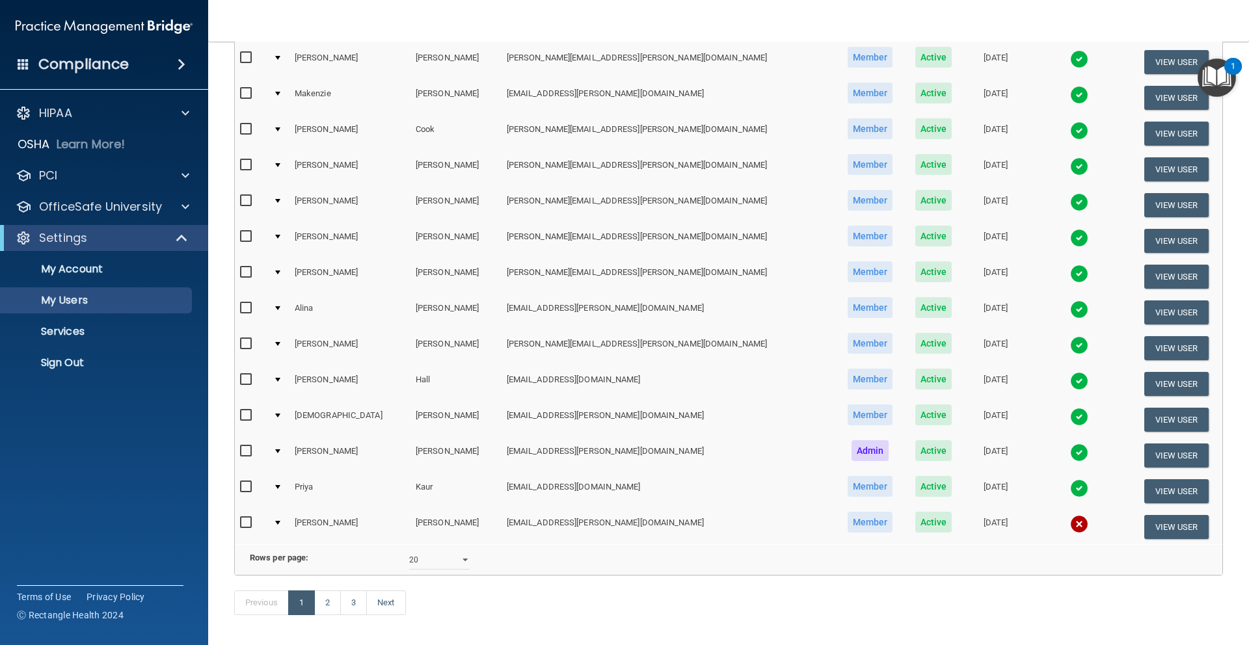
scroll to position [412, 0]
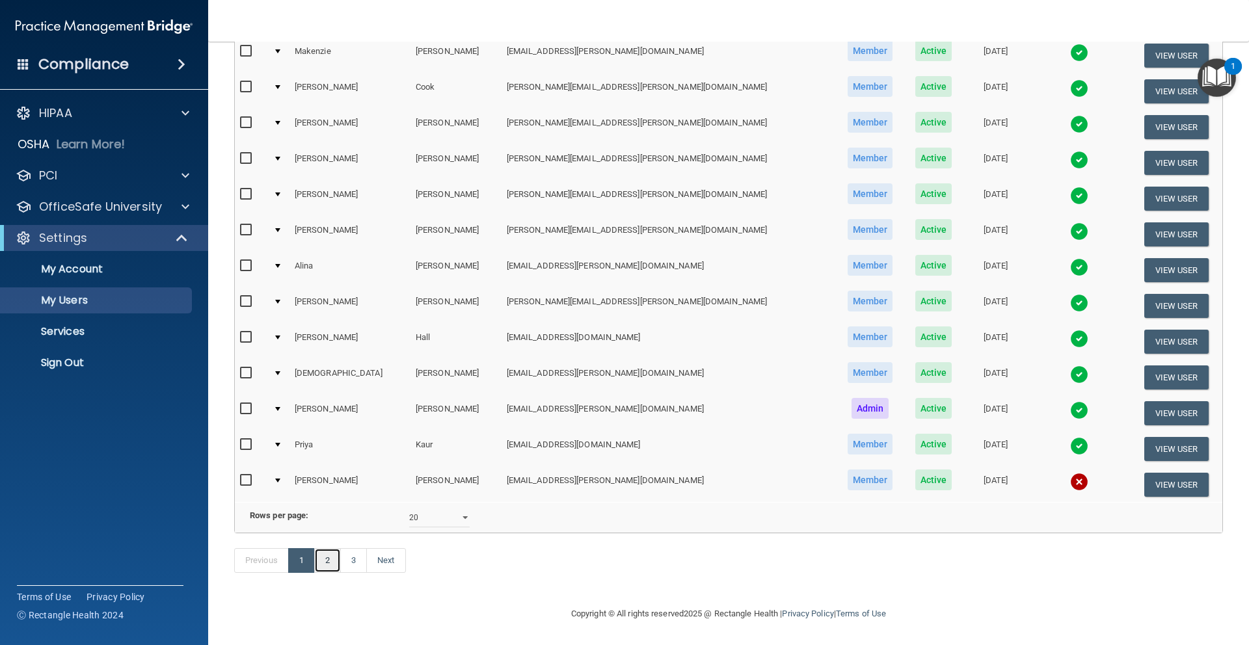
click at [330, 558] on link "2" at bounding box center [327, 560] width 27 height 25
select select "20"
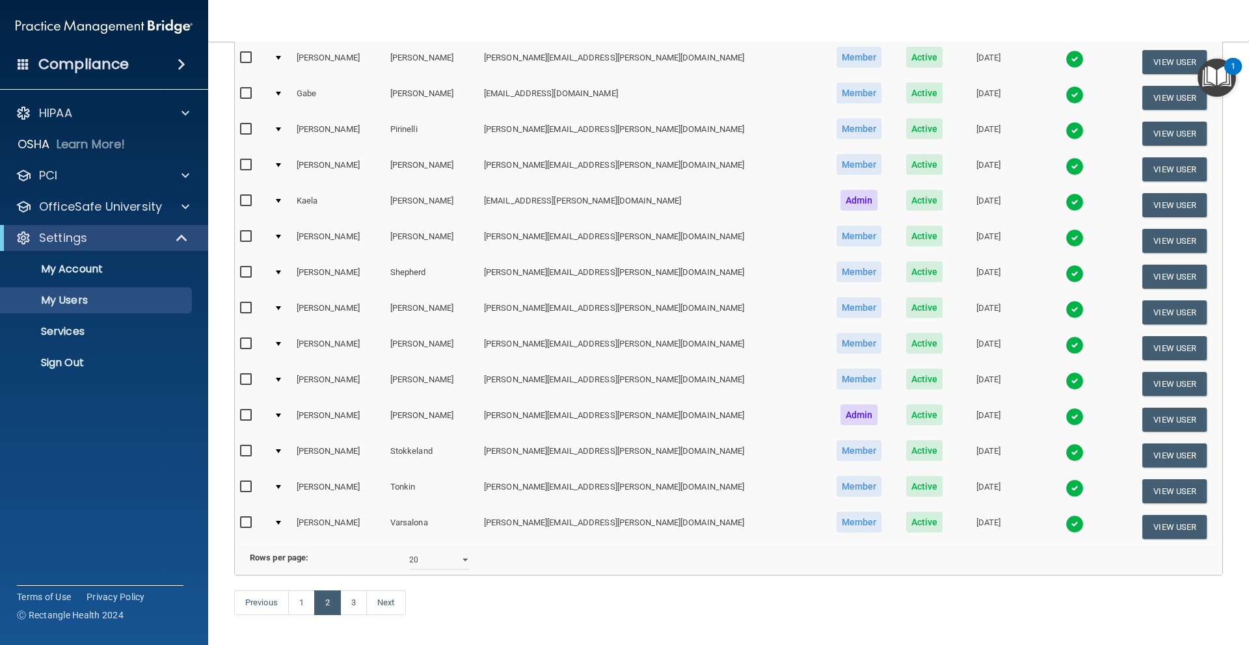
scroll to position [412, 0]
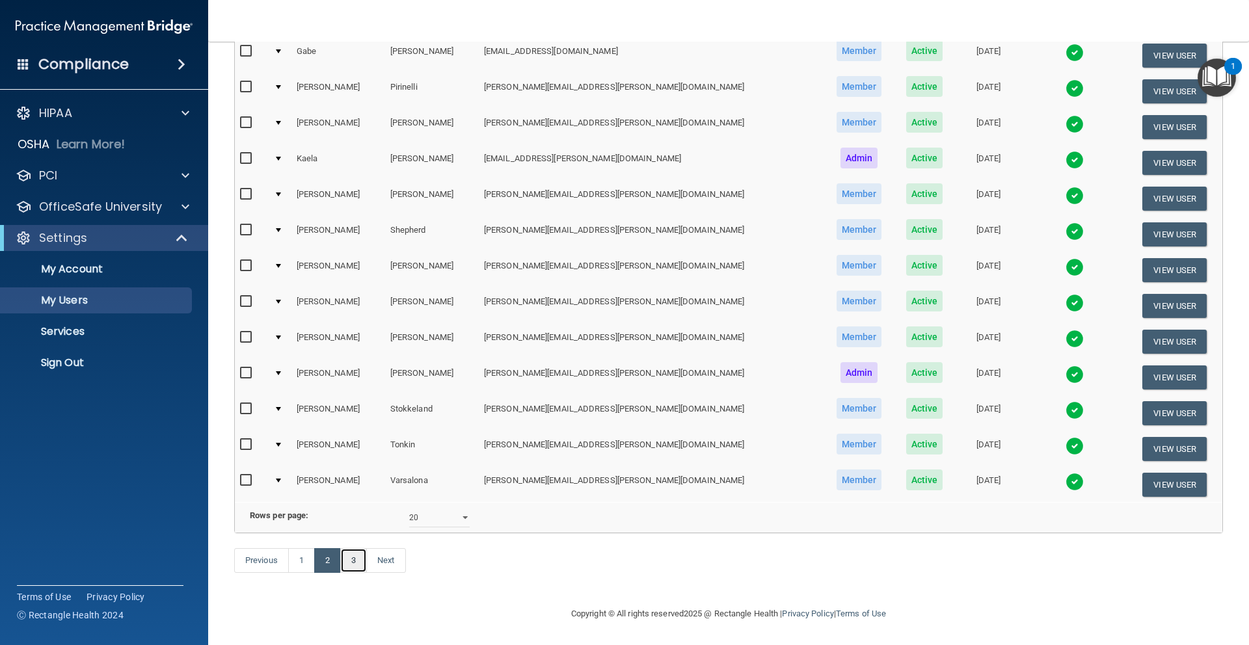
click at [356, 561] on link "3" at bounding box center [353, 560] width 27 height 25
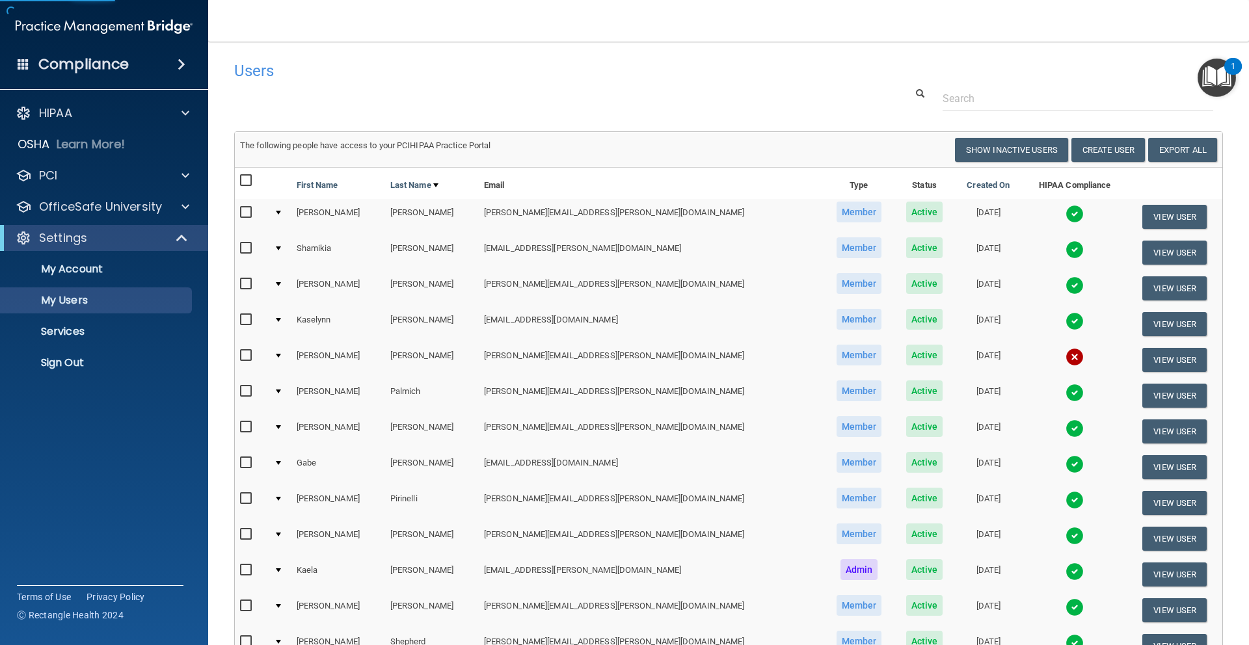
select select "20"
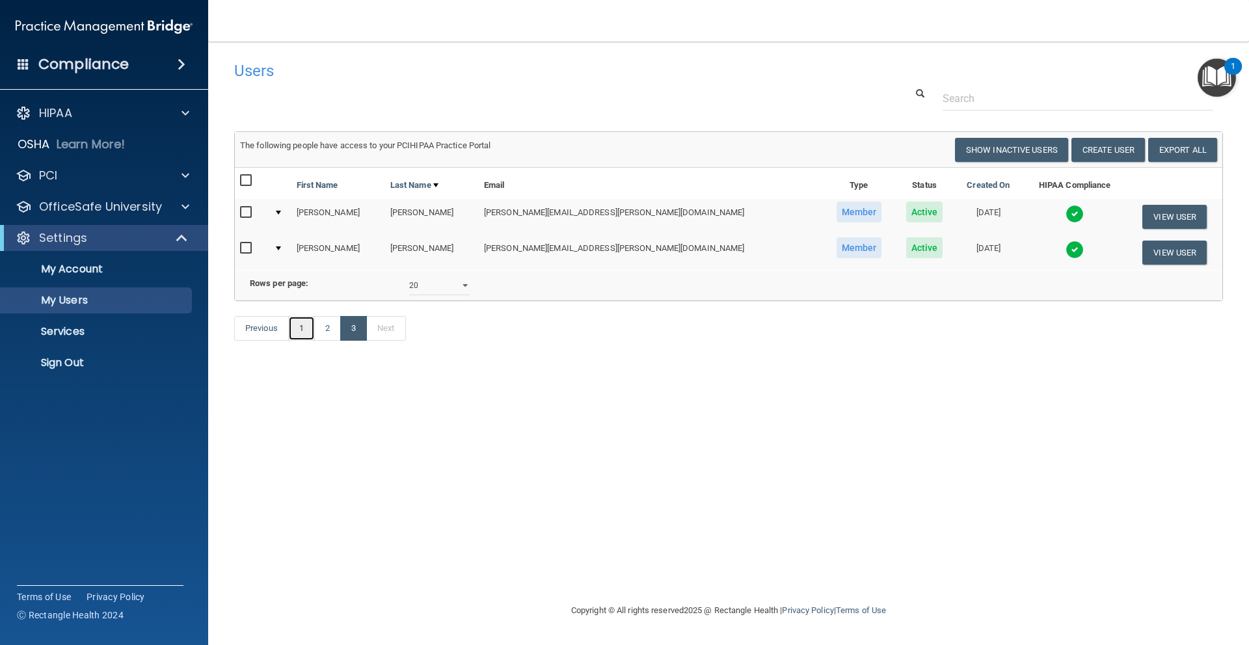
click at [296, 334] on link "1" at bounding box center [301, 328] width 27 height 25
select select "20"
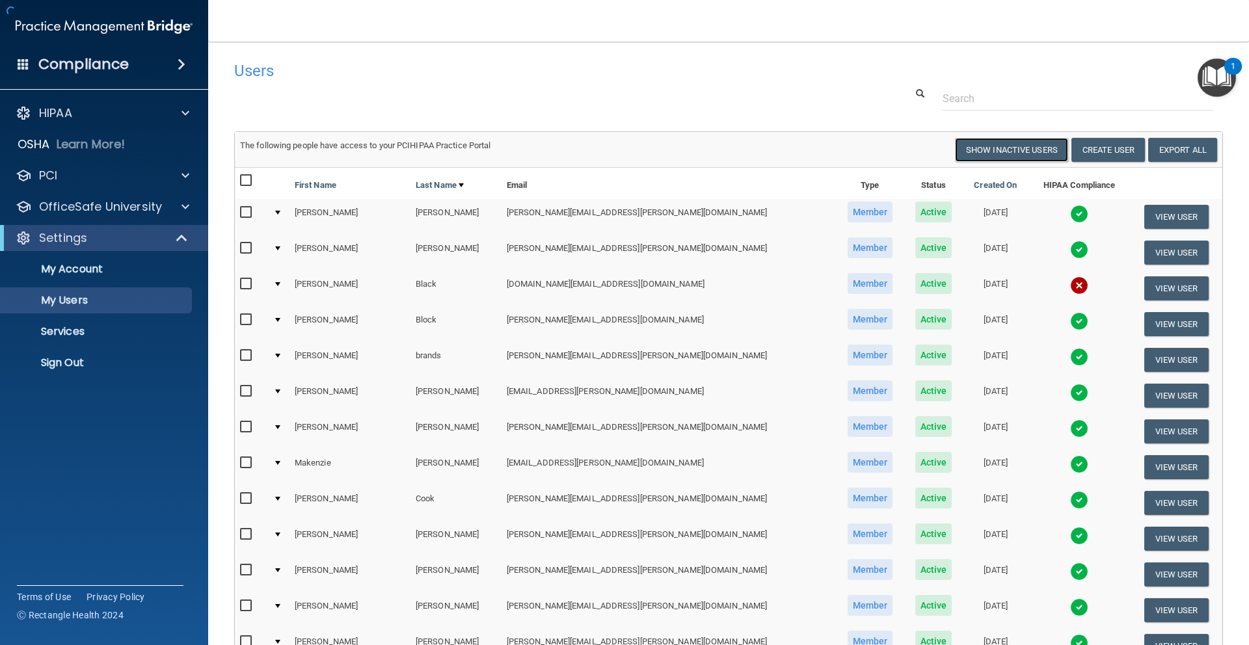
click at [1019, 151] on button "Show Inactive Users" at bounding box center [1011, 150] width 113 height 24
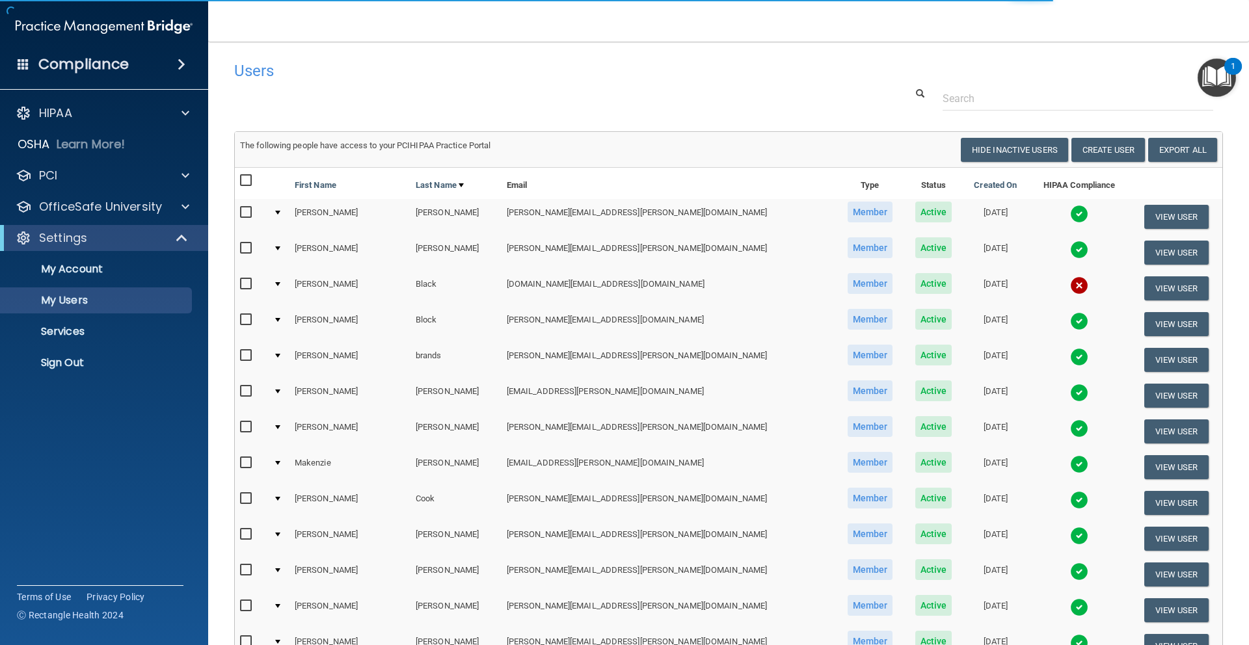
select select "20"
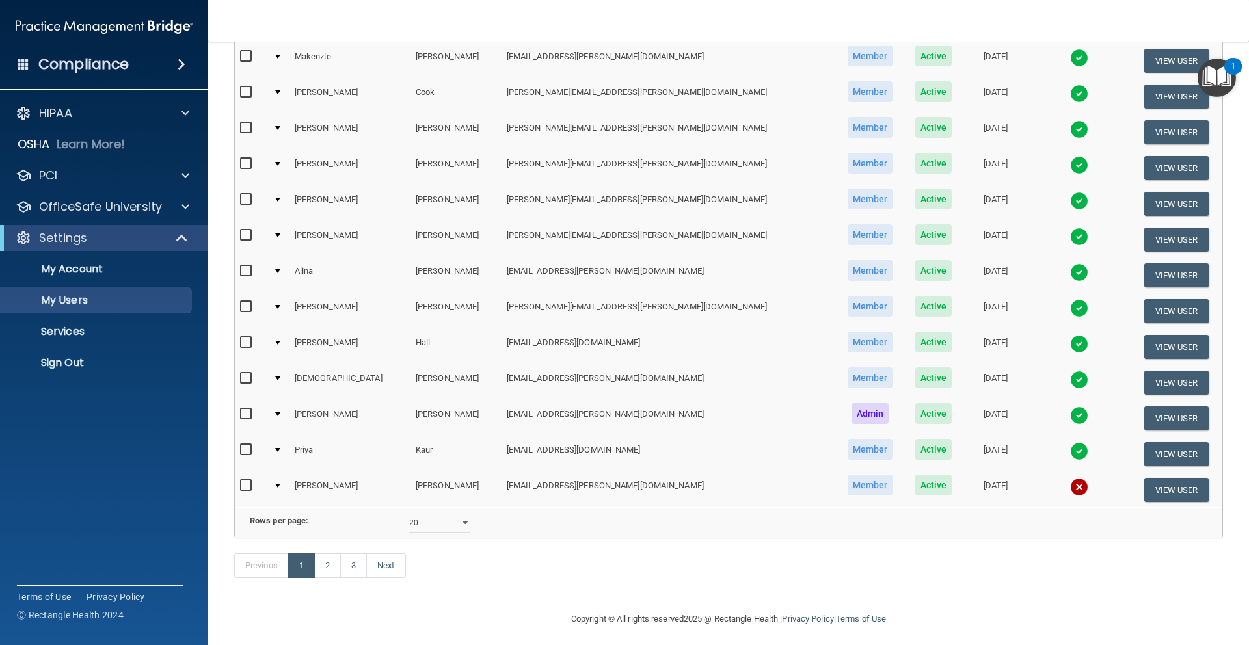
scroll to position [412, 0]
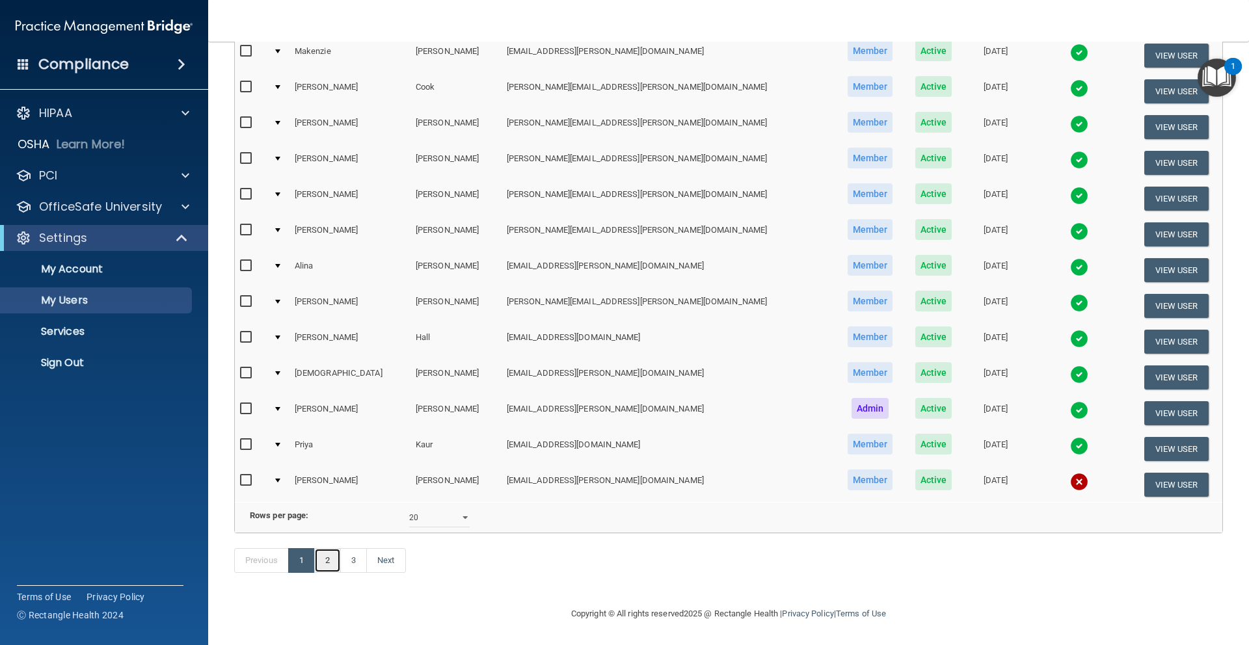
click at [334, 562] on link "2" at bounding box center [327, 560] width 27 height 25
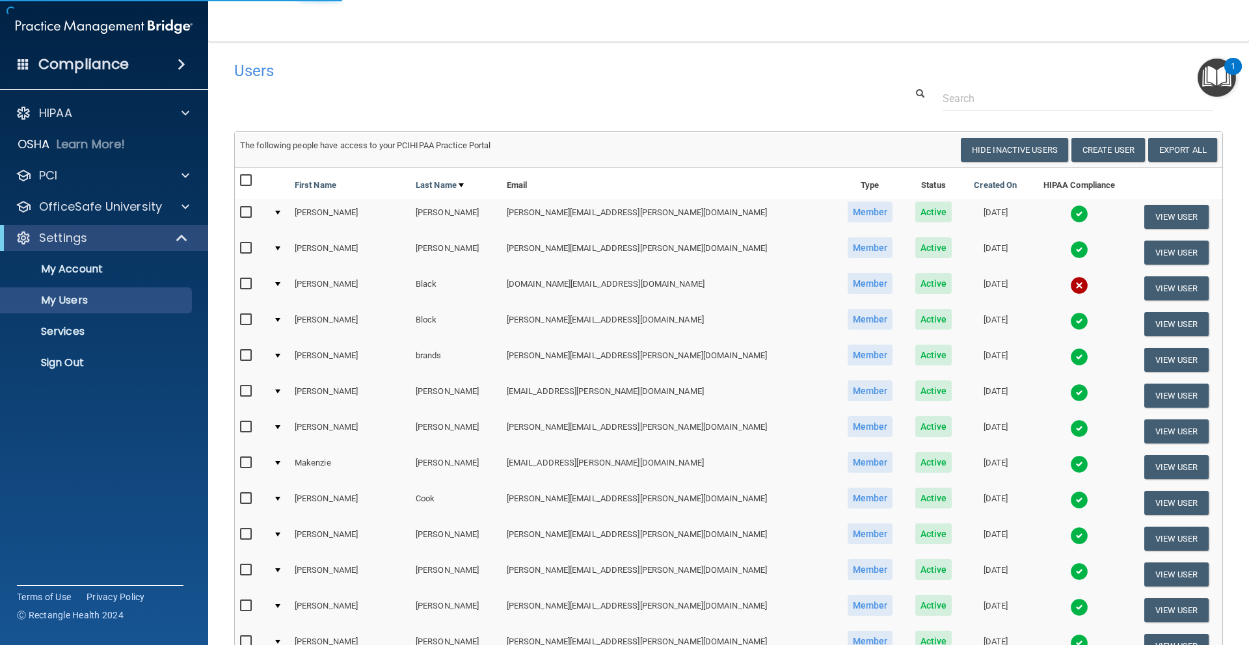
select select "20"
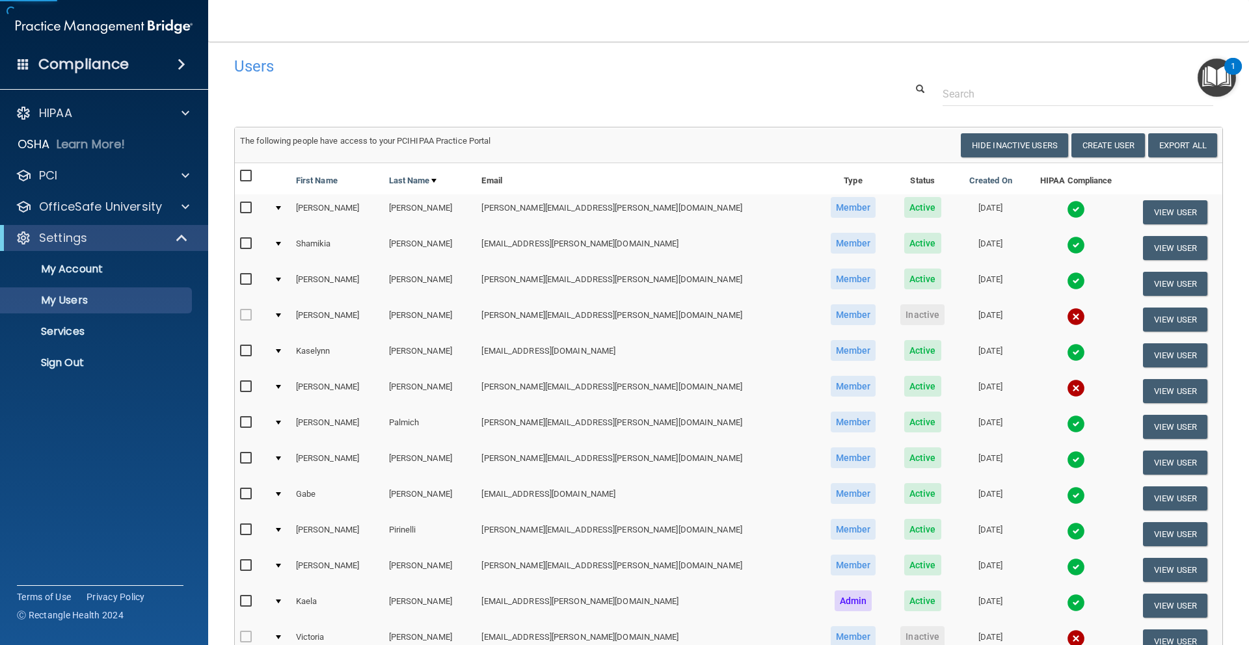
scroll to position [6, 0]
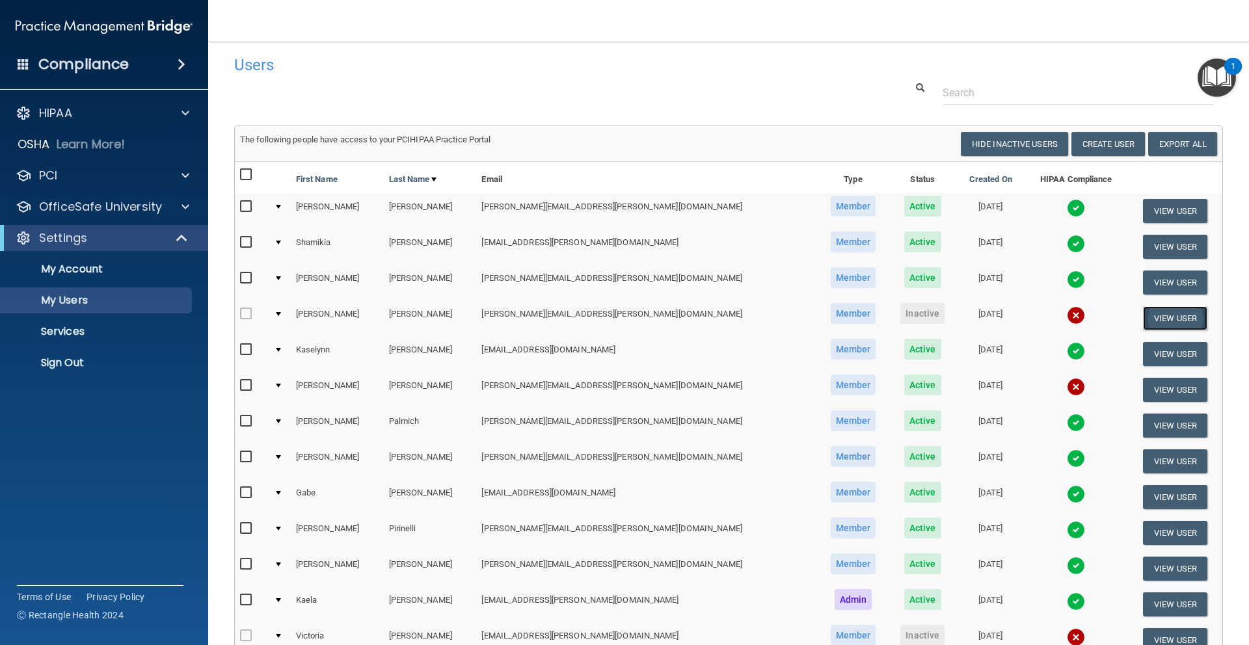
click at [1177, 317] on button "View User" at bounding box center [1175, 318] width 64 height 24
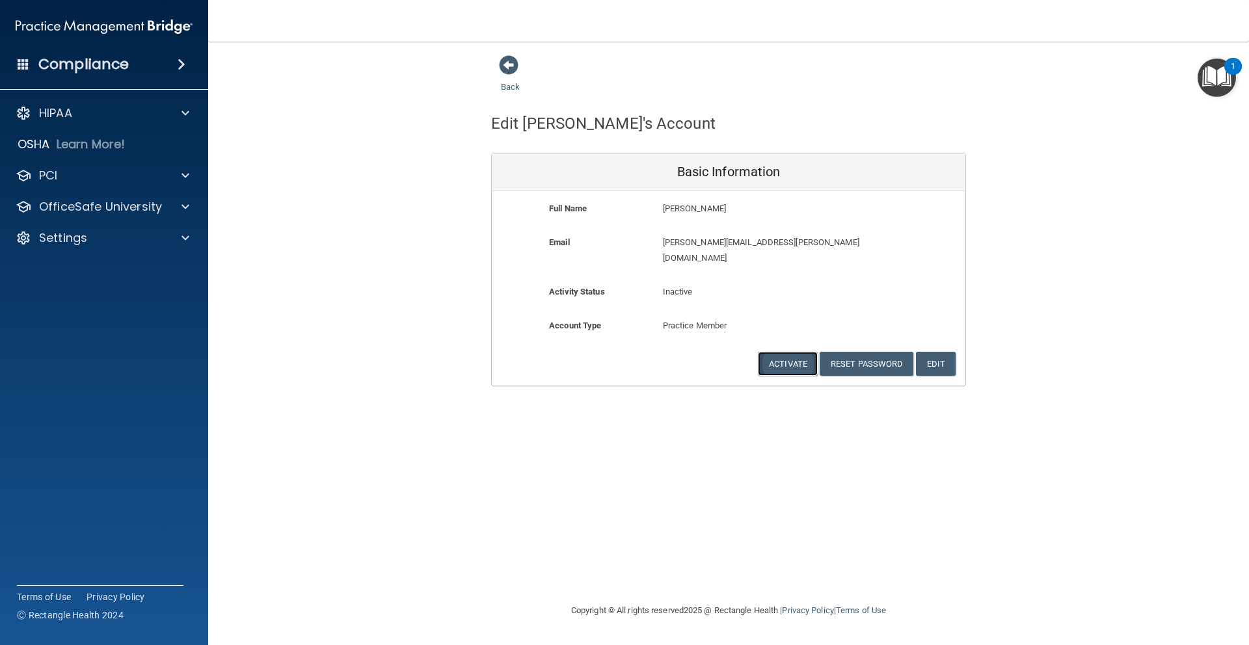
click at [800, 352] on button "Activate" at bounding box center [788, 364] width 60 height 24
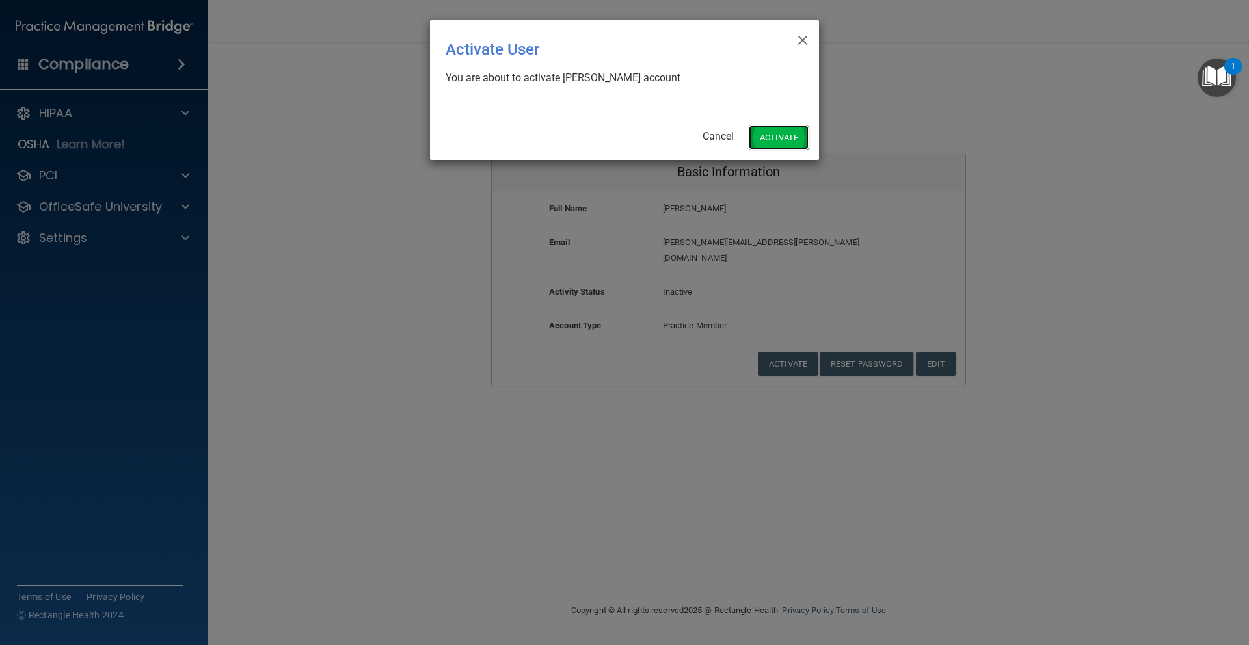
click at [792, 133] on button "Activate" at bounding box center [779, 138] width 60 height 24
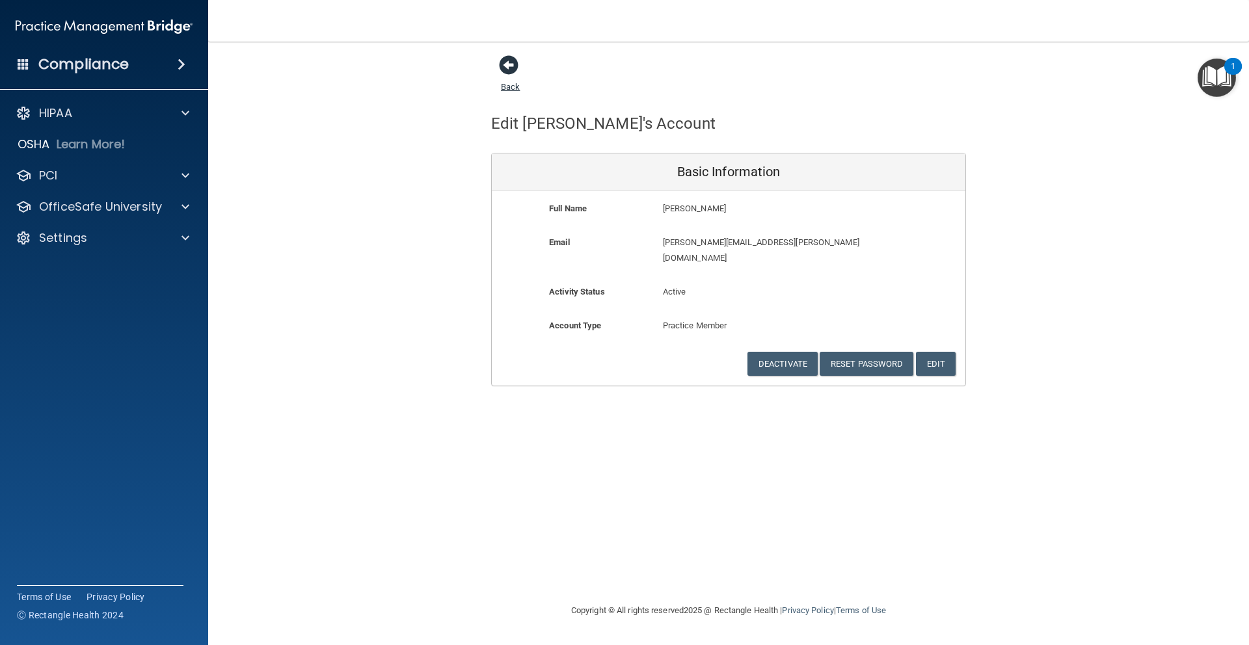
click at [509, 64] on span at bounding box center [509, 65] width 20 height 20
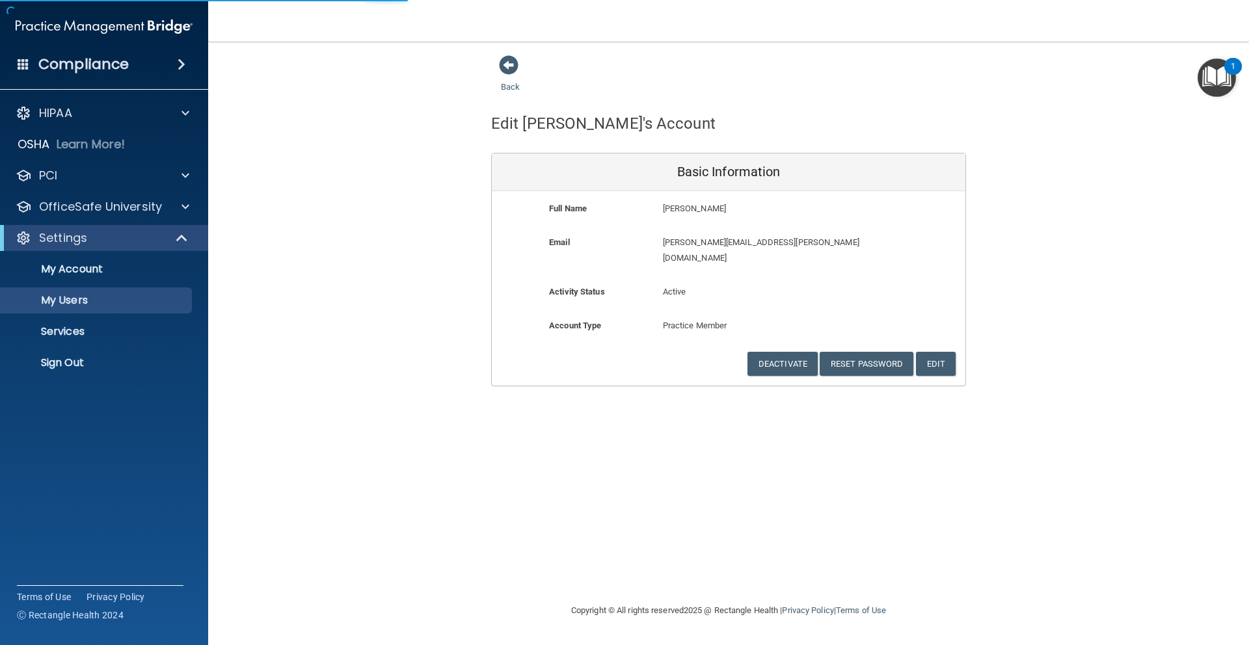
select select "20"
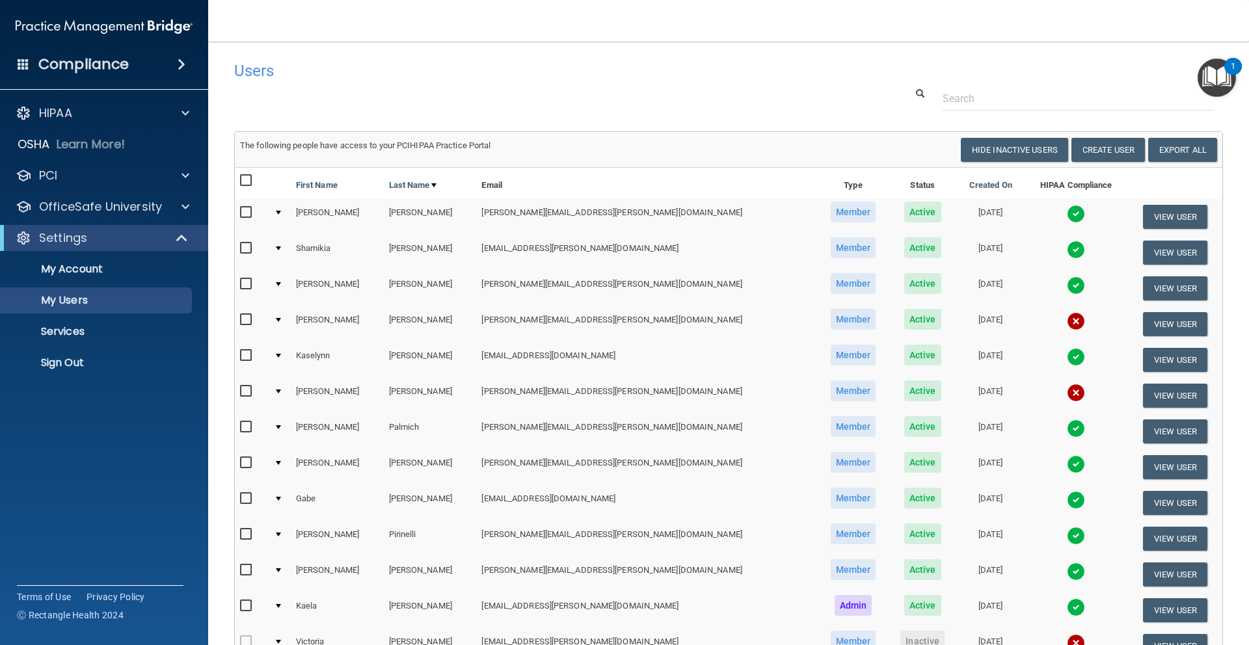
click at [1067, 214] on img at bounding box center [1076, 214] width 18 height 18
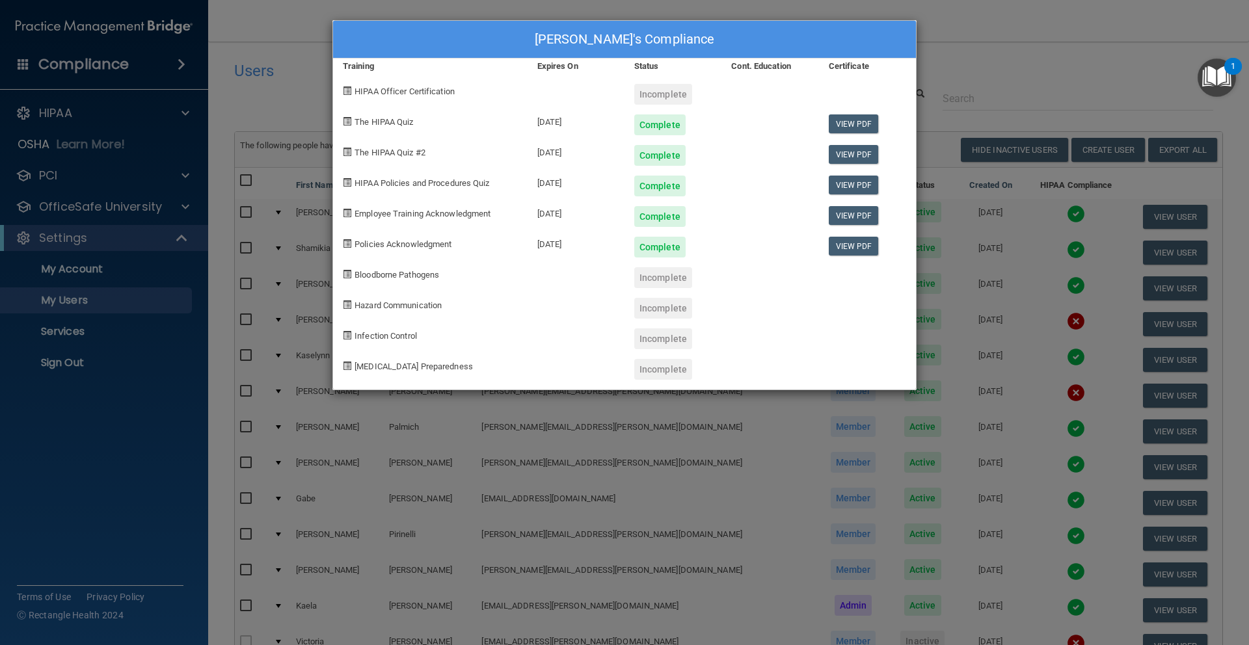
click at [965, 66] on div "[PERSON_NAME]'s Compliance Training Expires On Status Cont. Education Certifica…" at bounding box center [624, 322] width 1249 height 645
